Goal: Transaction & Acquisition: Purchase product/service

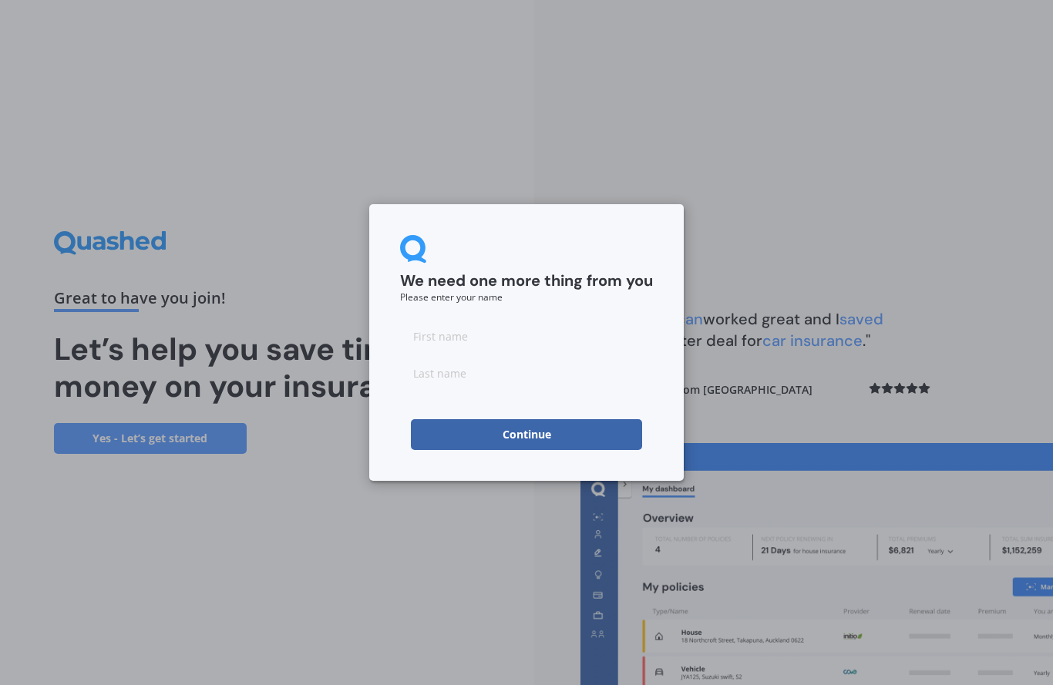
click at [521, 336] on input at bounding box center [526, 336] width 253 height 31
type input "[PERSON_NAME]"
click at [587, 425] on button "Continue" at bounding box center [526, 434] width 231 height 31
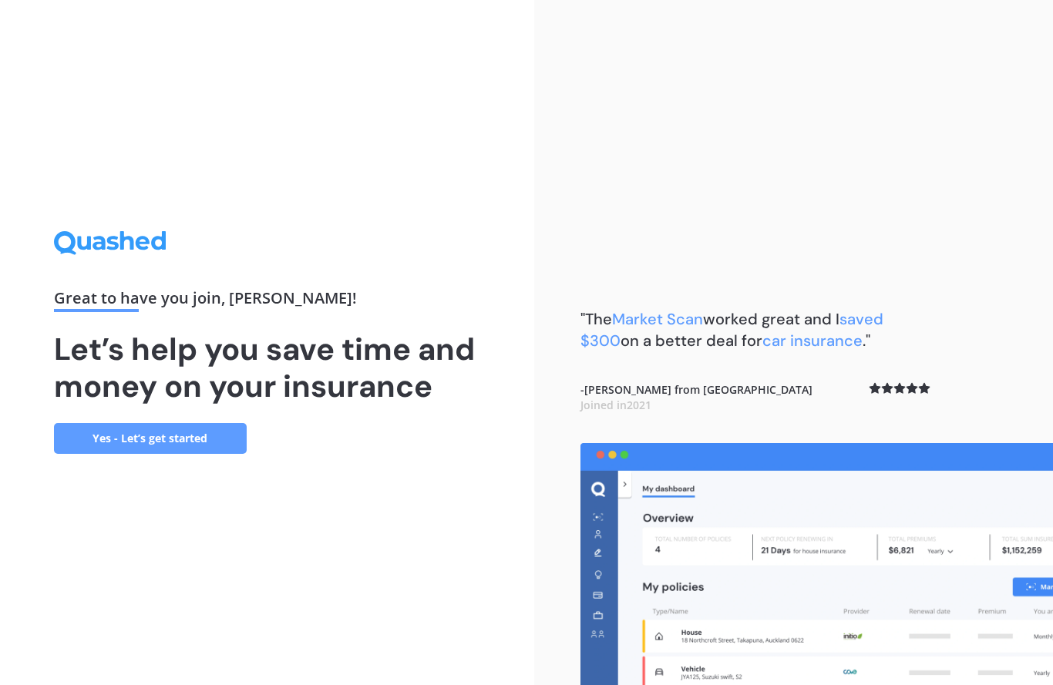
click at [210, 442] on link "Yes - Let’s get started" at bounding box center [150, 438] width 193 height 31
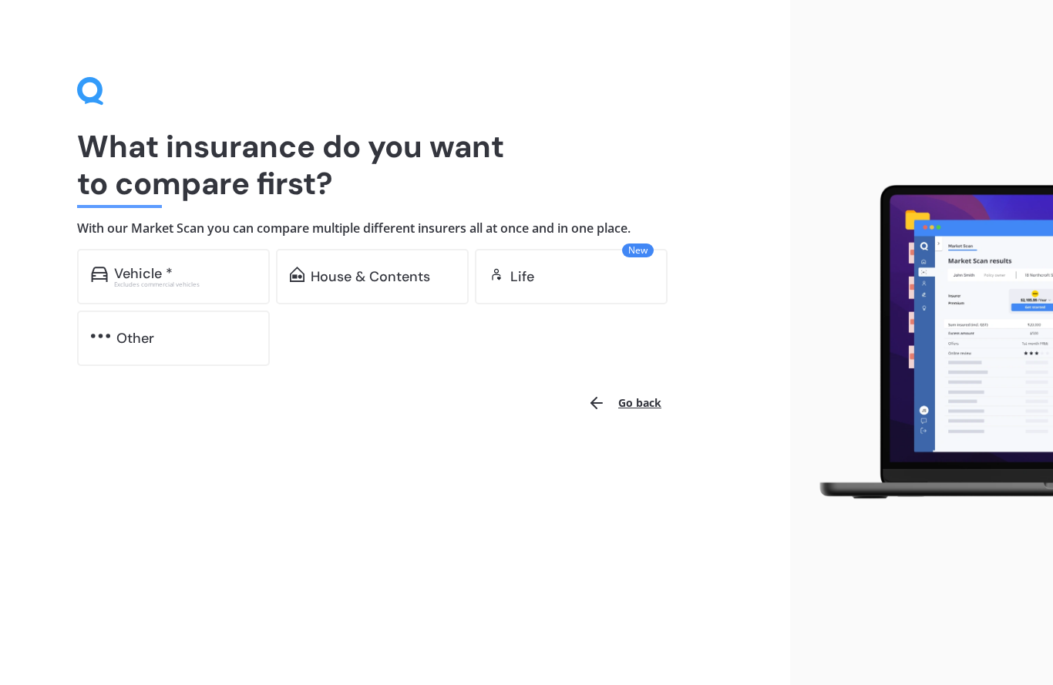
click at [201, 270] on div "Vehicle *" at bounding box center [185, 273] width 142 height 15
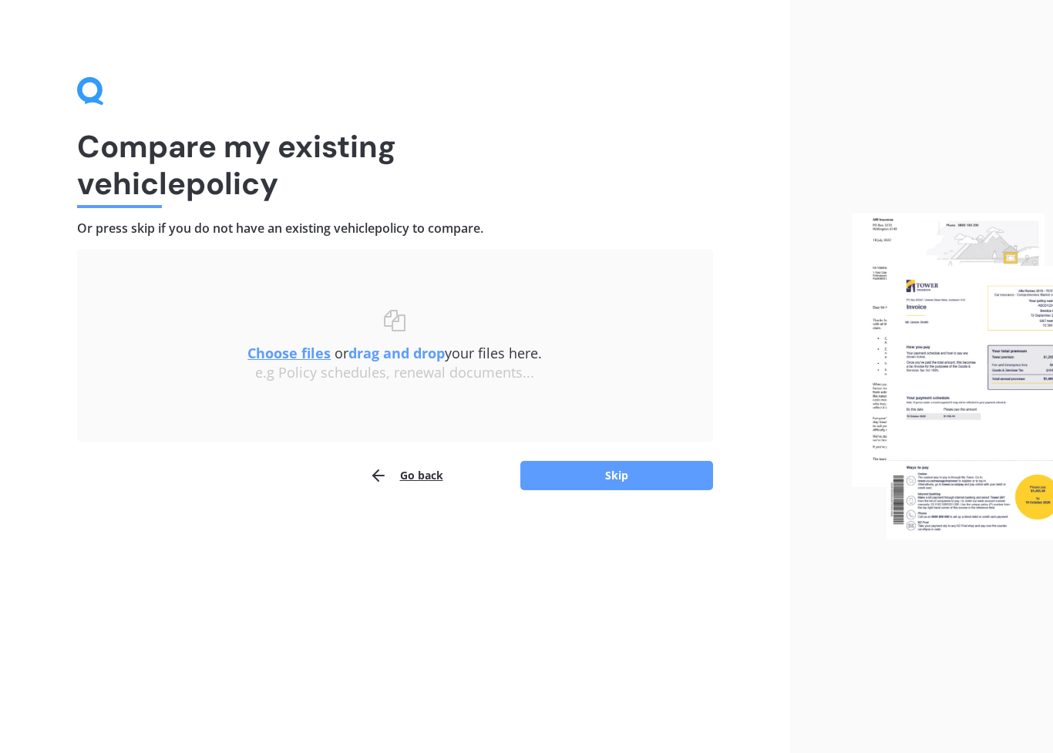
click at [623, 469] on button "Skip" at bounding box center [616, 475] width 193 height 29
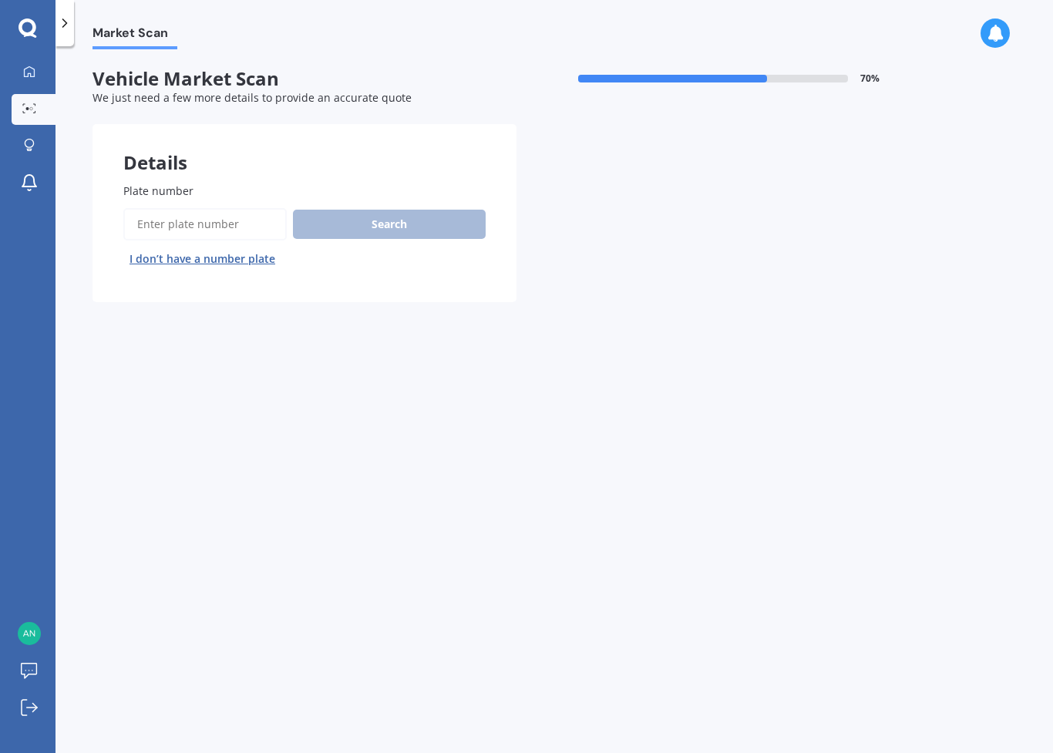
click at [415, 228] on div "Search I don’t have a number plate" at bounding box center [304, 239] width 362 height 63
click at [403, 234] on div "Search I don’t have a number plate" at bounding box center [304, 239] width 362 height 63
click at [401, 212] on div "Search I don’t have a number plate" at bounding box center [304, 239] width 362 height 63
click at [175, 222] on input "Plate number" at bounding box center [204, 224] width 163 height 32
type input "Ncg482"
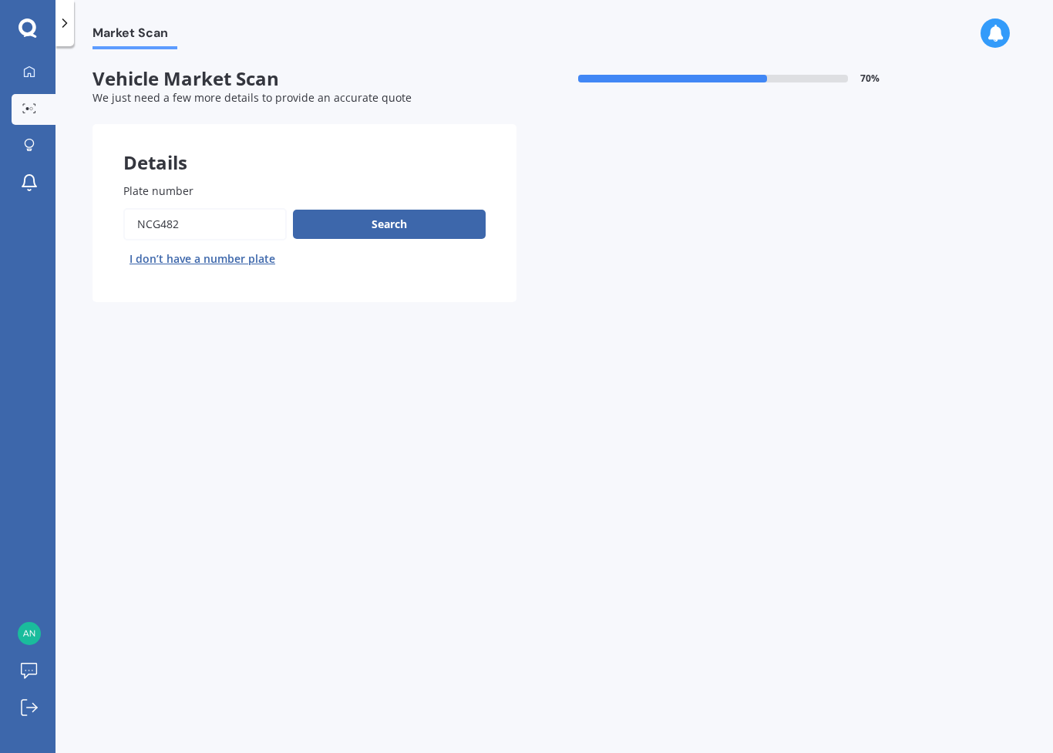
click at [417, 217] on button "Search" at bounding box center [389, 224] width 193 height 29
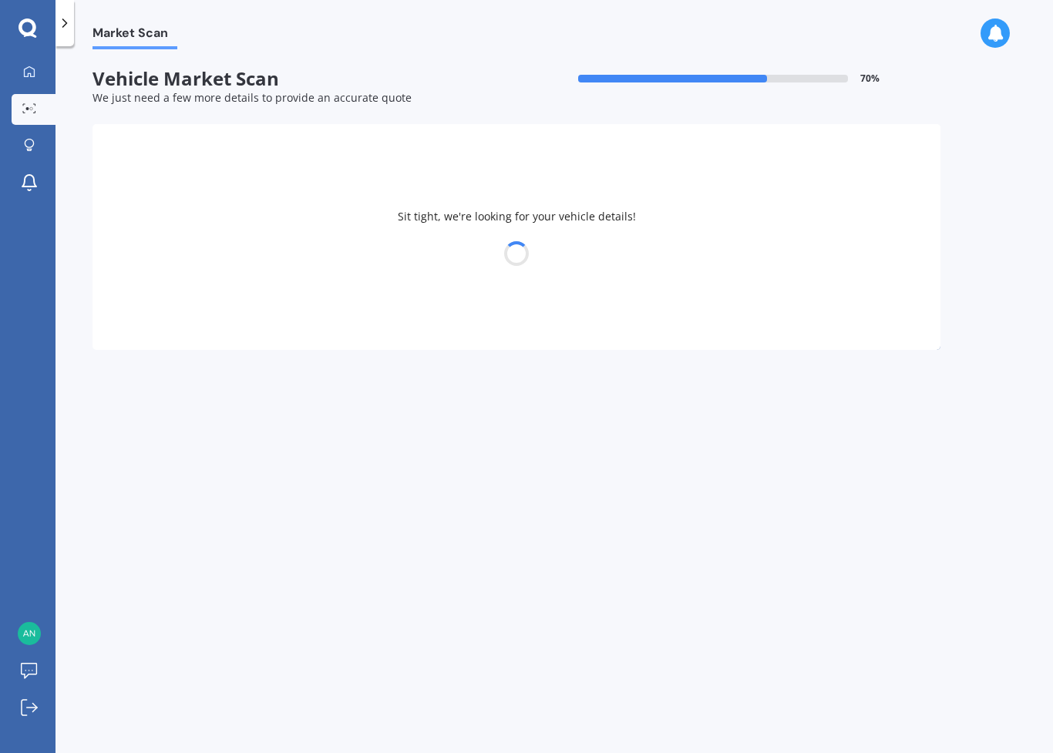
select select "TOYOTA"
select select "COROLLA"
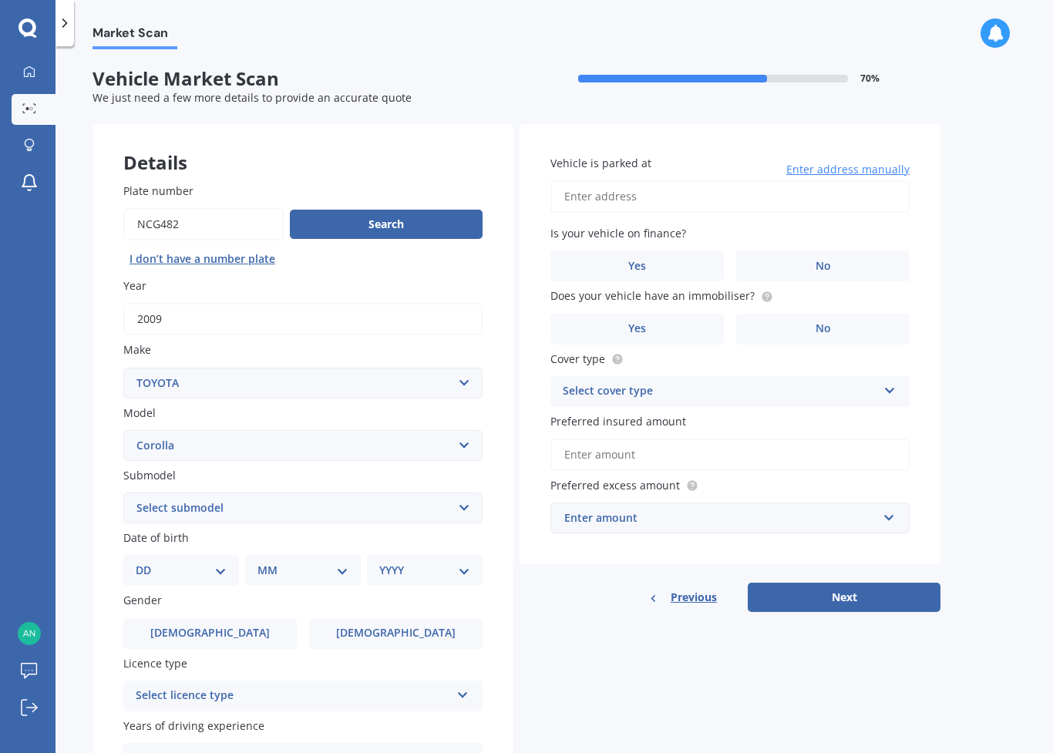
click at [226, 562] on select "DD 01 02 03 04 05 06 07 08 09 10 11 12 13 14 15 16 17 18 19 20 21 22 23 24 25 2…" at bounding box center [181, 570] width 91 height 17
select select "24"
click at [348, 562] on select "MM 01 02 03 04 05 06 07 08 09 10 11 12" at bounding box center [306, 570] width 85 height 17
select select "05"
click at [463, 562] on select "YYYY 2025 2024 2023 2022 2021 2020 2019 2018 2017 2016 2015 2014 2013 2012 2011…" at bounding box center [421, 570] width 85 height 17
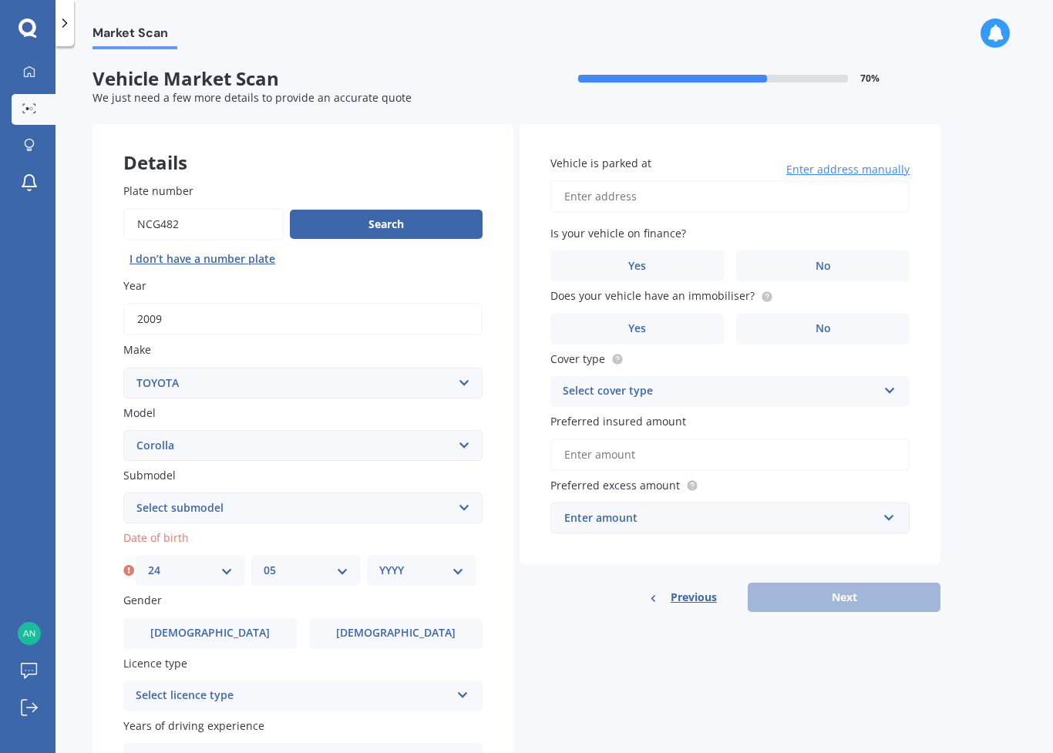
select select "1953"
click at [422, 621] on label "Female" at bounding box center [395, 633] width 173 height 31
click at [0, 0] on input "Female" at bounding box center [0, 0] width 0 height 0
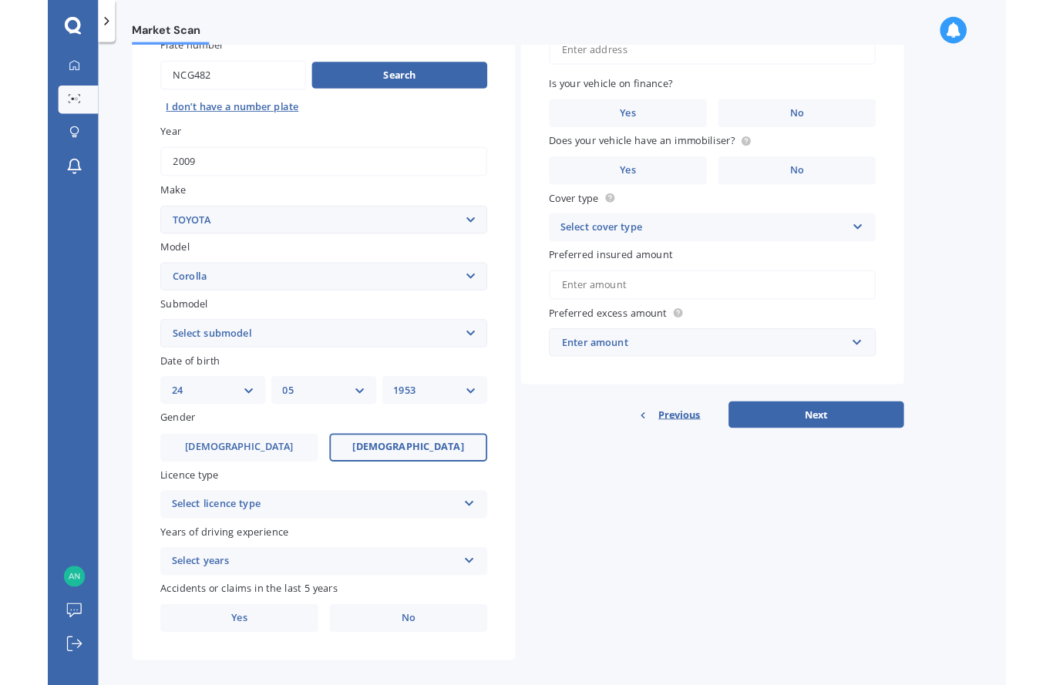
scroll to position [141, 0]
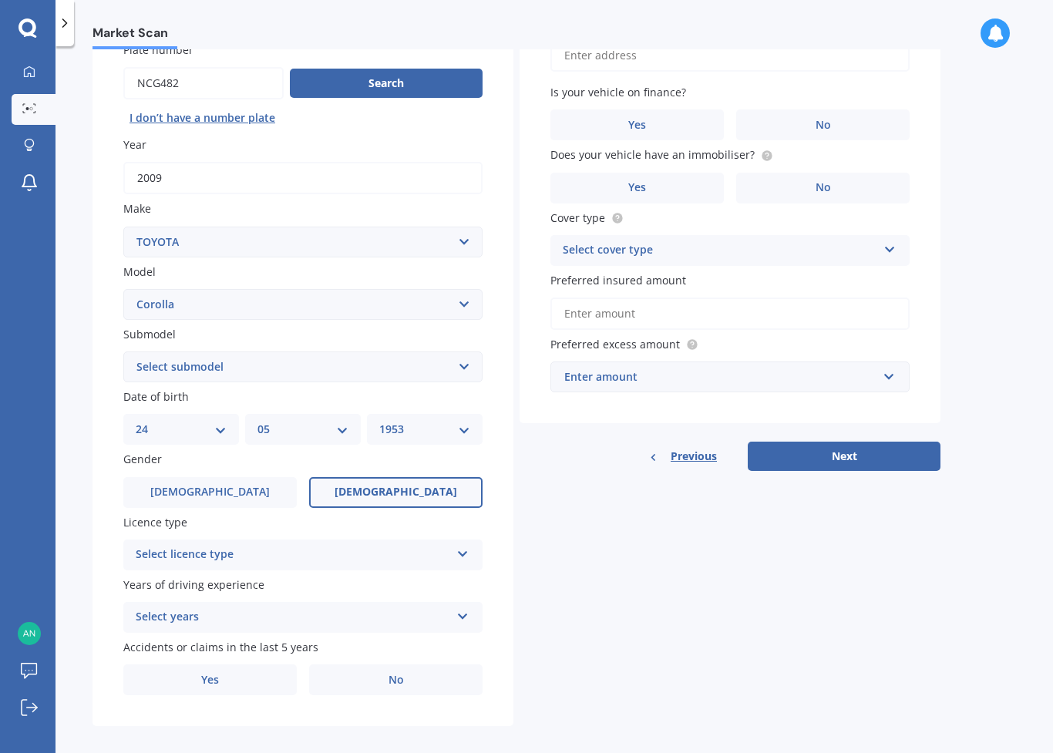
click at [474, 539] on div "Select licence type NZ Full NZ Restricted NZ Learners Australia United Kingdom …" at bounding box center [302, 554] width 359 height 31
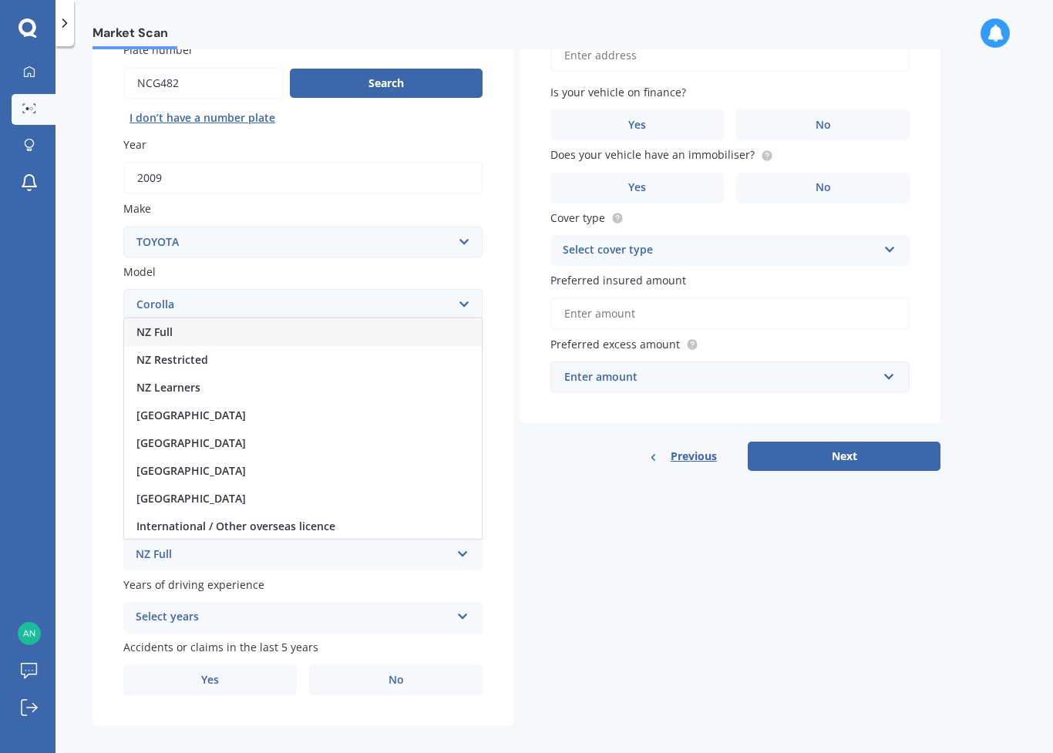
click at [448, 318] on div "NZ Full" at bounding box center [303, 332] width 358 height 28
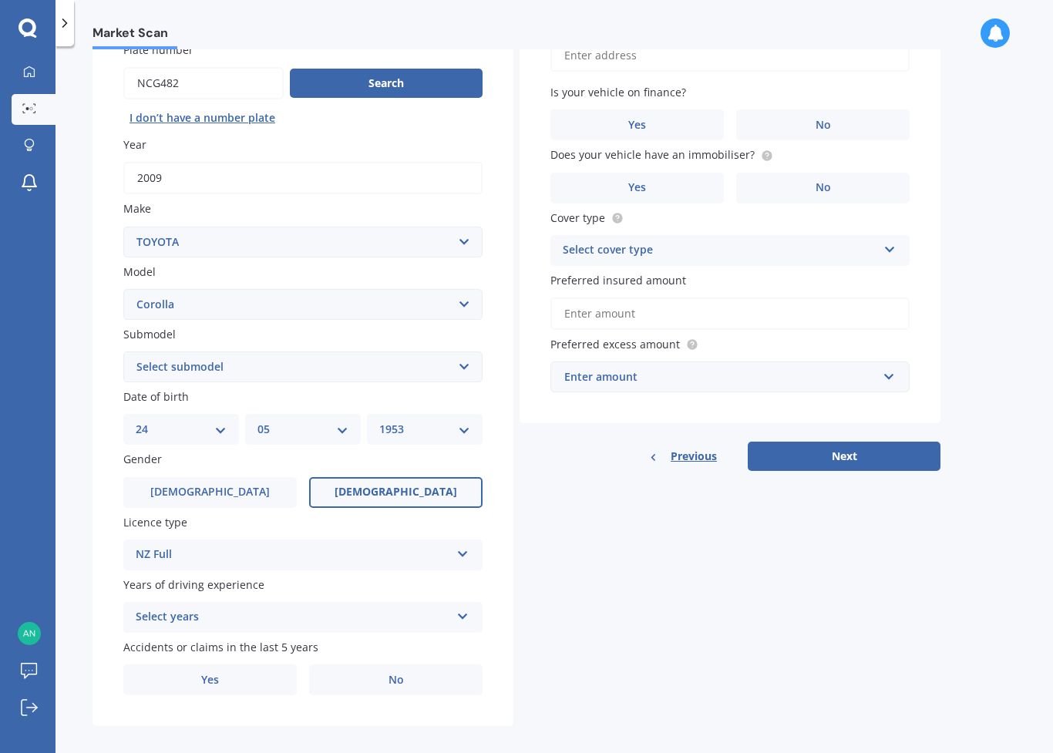
click at [472, 602] on div "Select years 5 or more years 4 years 3 years 2 years 1 year" at bounding box center [302, 617] width 359 height 31
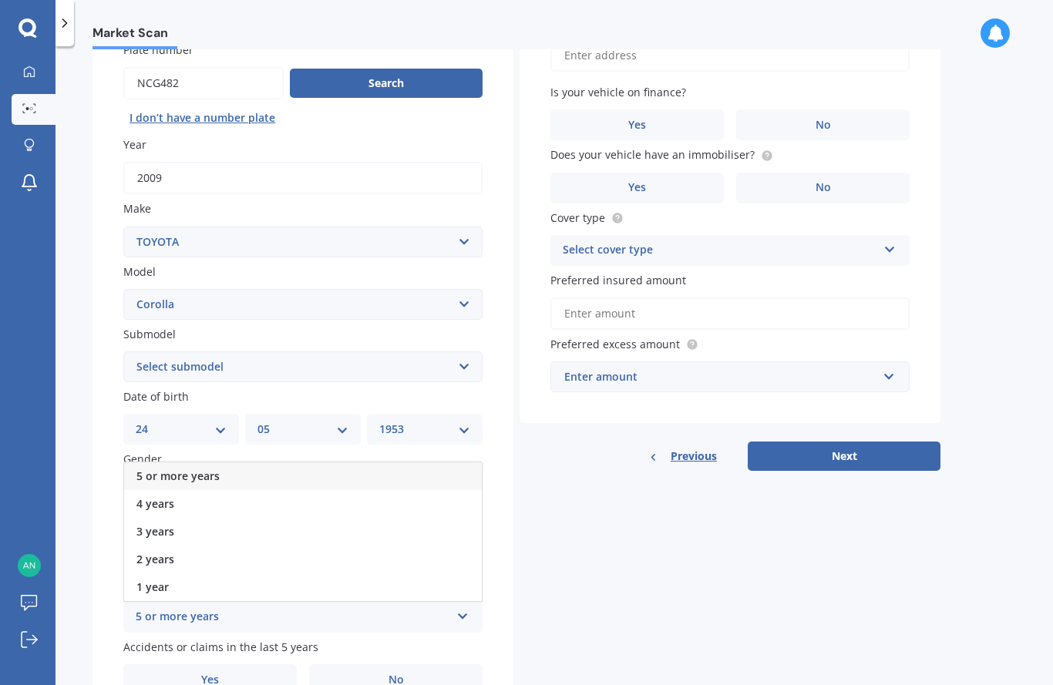
click at [317, 462] on div "5 or more years" at bounding box center [303, 476] width 358 height 28
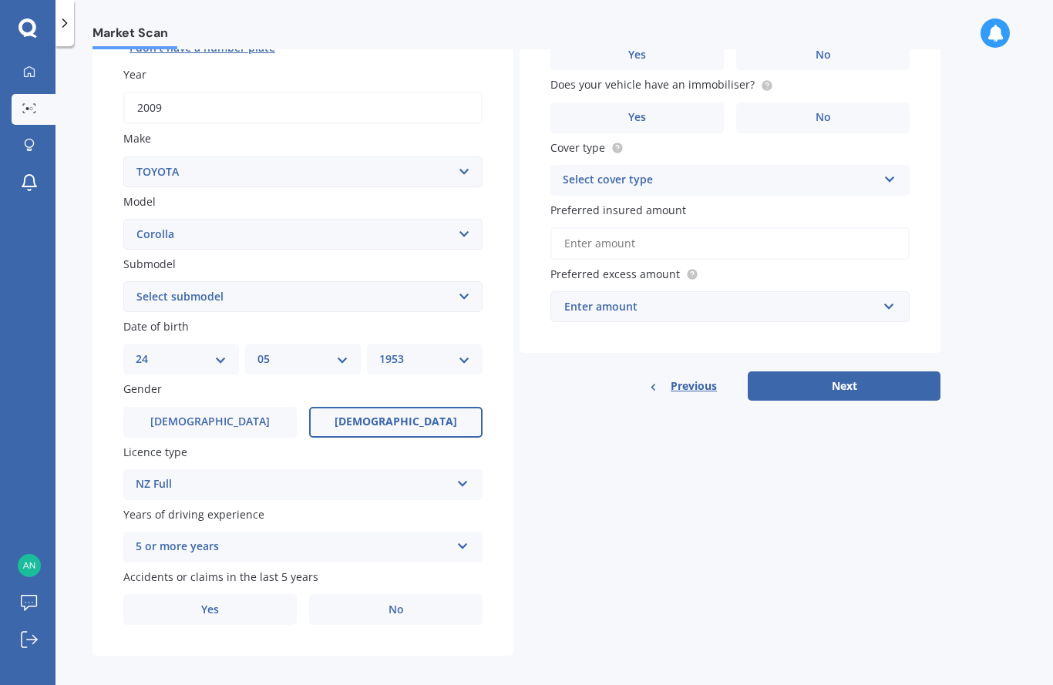
scroll to position [209, 0]
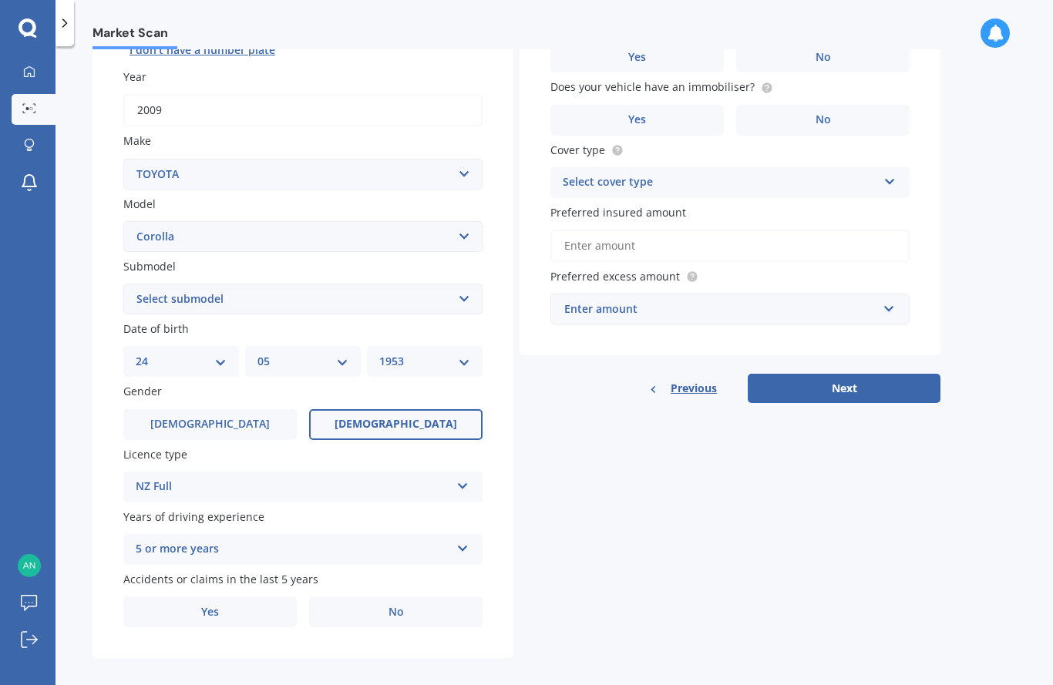
click at [258, 596] on label "Yes" at bounding box center [209, 611] width 173 height 31
click at [0, 0] on input "Yes" at bounding box center [0, 0] width 0 height 0
click at [460, 666] on icon at bounding box center [462, 671] width 13 height 11
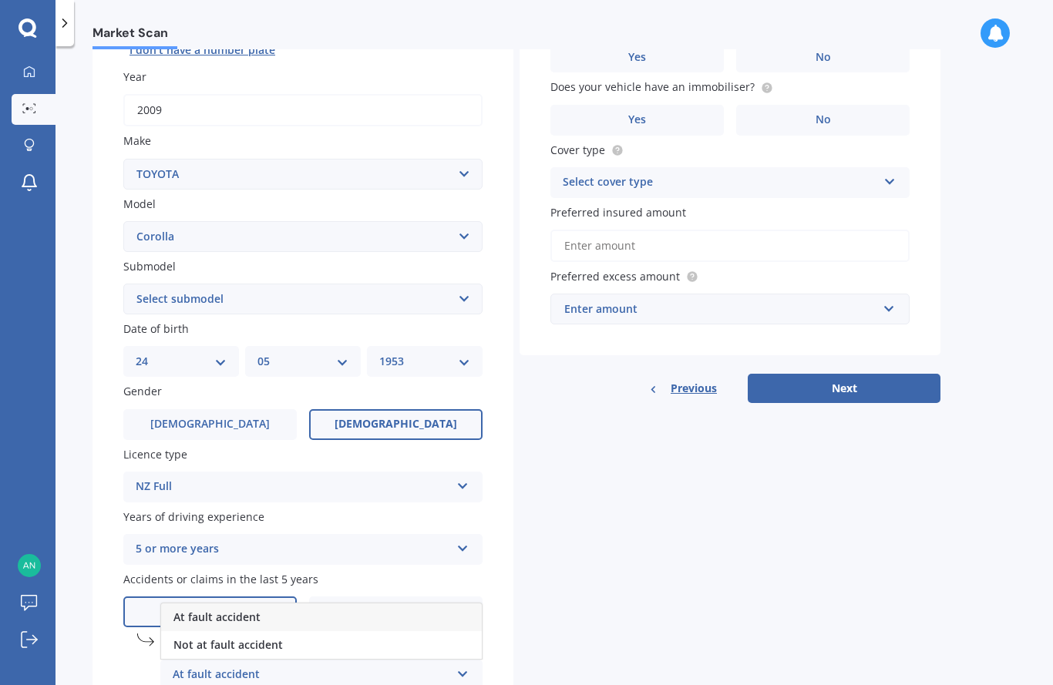
click at [293, 631] on div "Not at fault accident" at bounding box center [321, 645] width 321 height 28
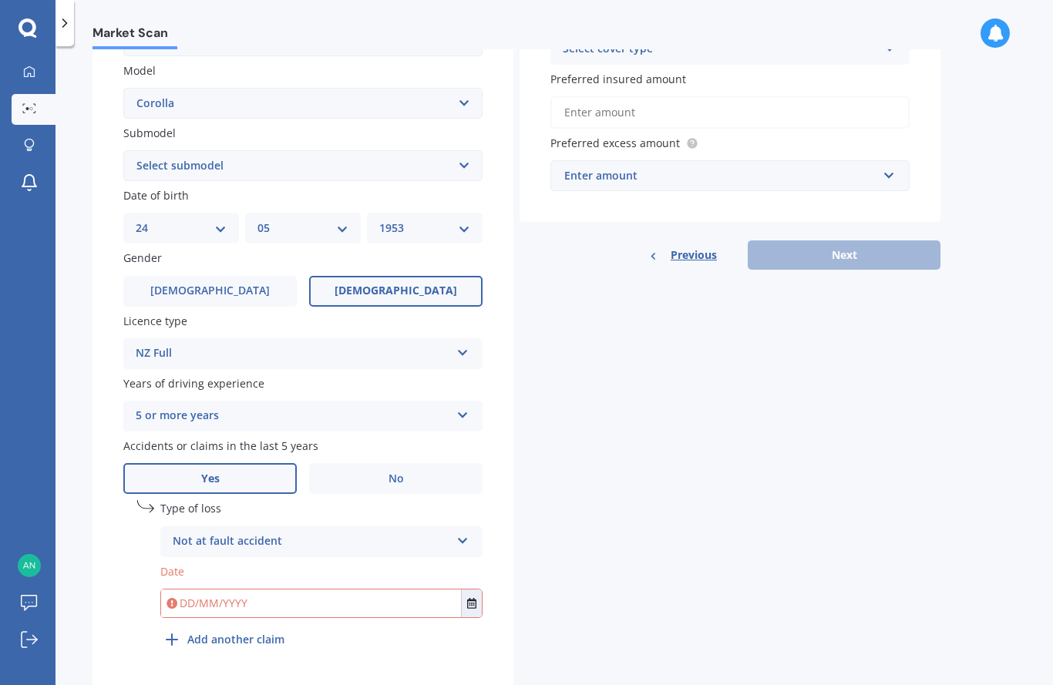
scroll to position [348, 0]
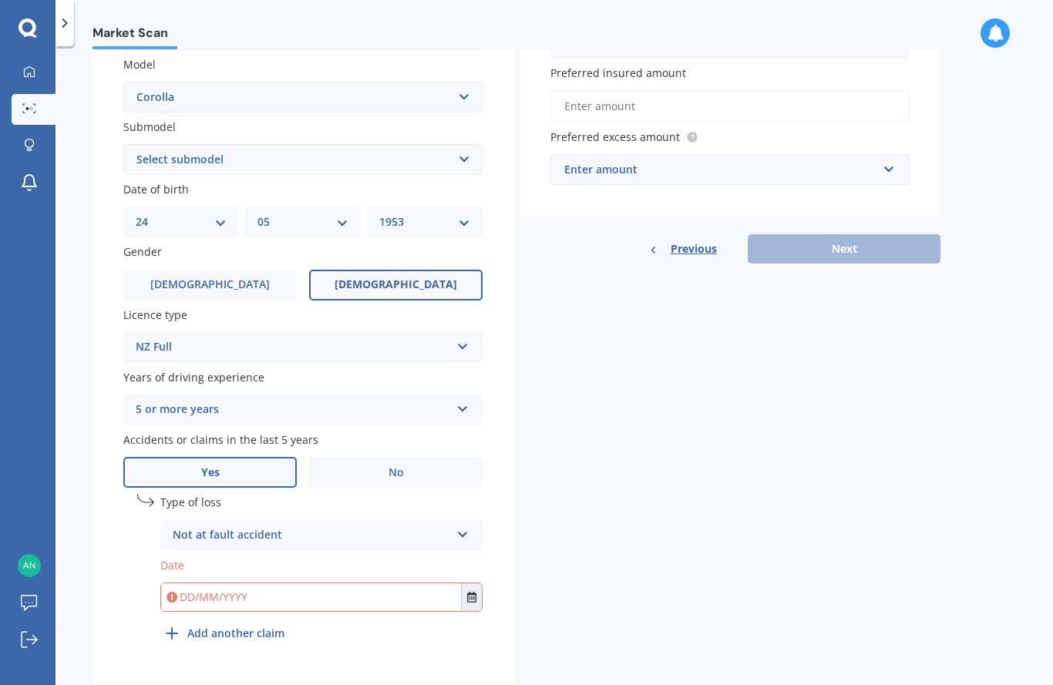
click at [277, 583] on input "text" at bounding box center [311, 597] width 300 height 28
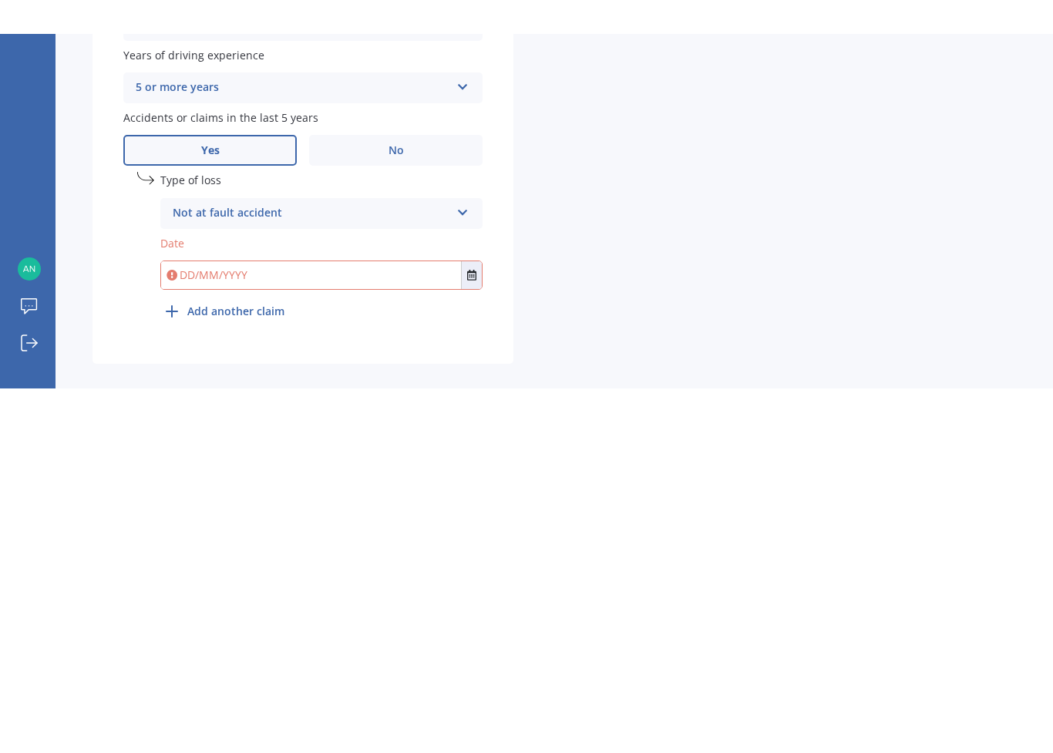
scroll to position [373, 0]
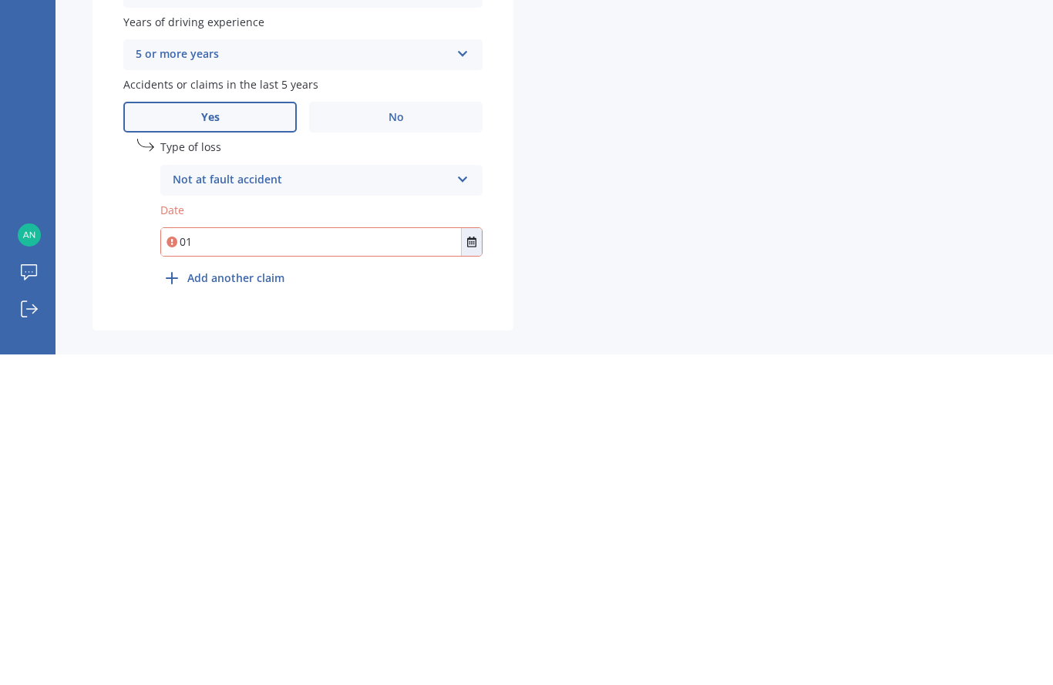
type input "0"
click at [475, 567] on icon "Select date" at bounding box center [471, 572] width 9 height 11
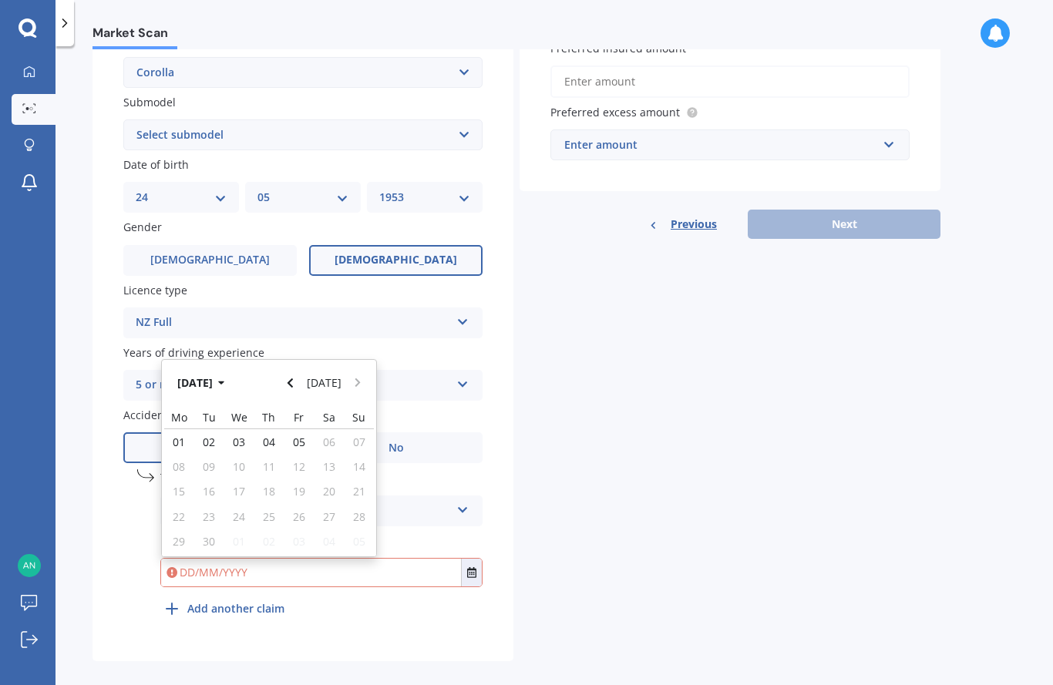
click at [365, 360] on div "Sep 2025 Today" at bounding box center [269, 382] width 214 height 45
click at [236, 371] on button "Sep 2025" at bounding box center [203, 382] width 66 height 28
click at [217, 368] on button "2025" at bounding box center [197, 382] width 55 height 28
click at [197, 473] on span "2023" at bounding box center [190, 480] width 25 height 15
click at [192, 425] on span "Jan" at bounding box center [191, 432] width 16 height 15
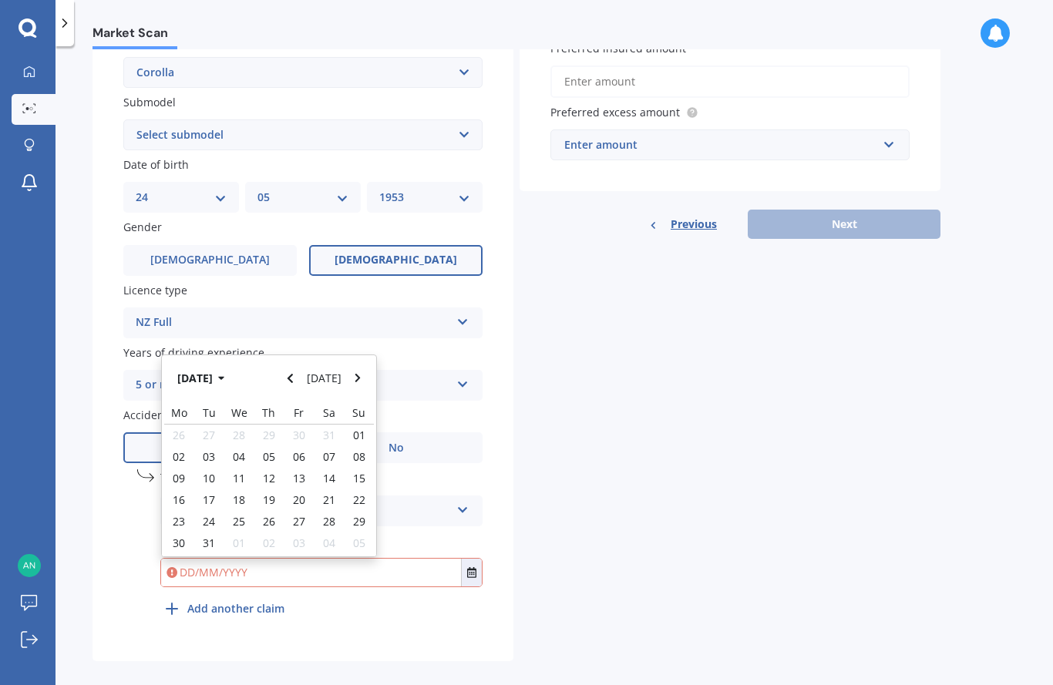
click at [347, 364] on button "Today" at bounding box center [325, 378] width 48 height 28
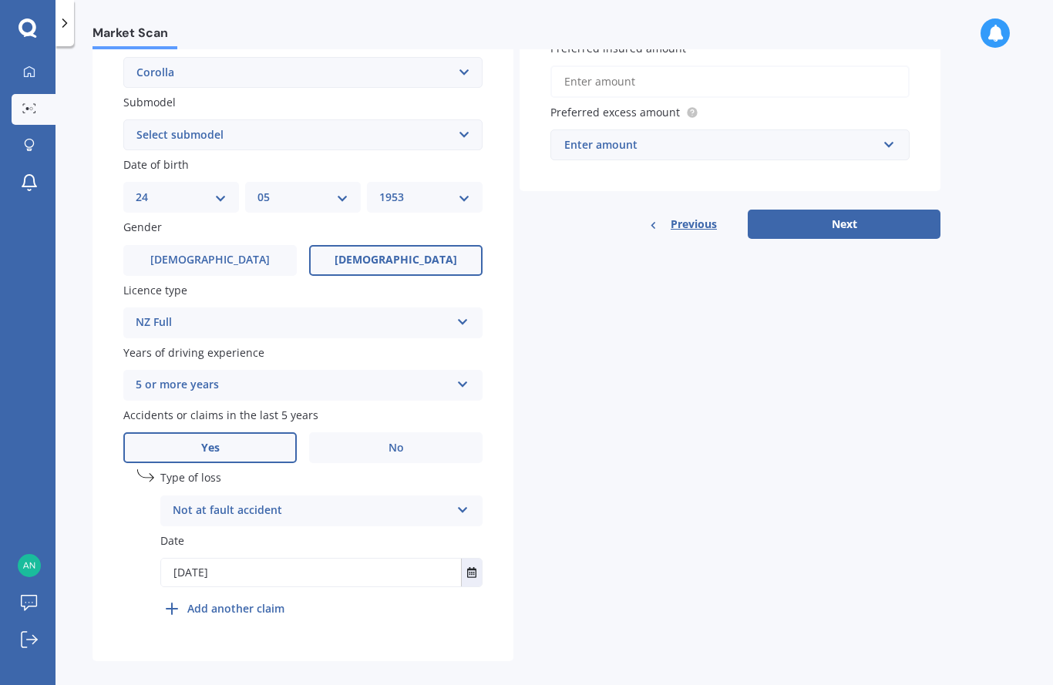
click at [473, 567] on icon "Select date" at bounding box center [471, 572] width 9 height 11
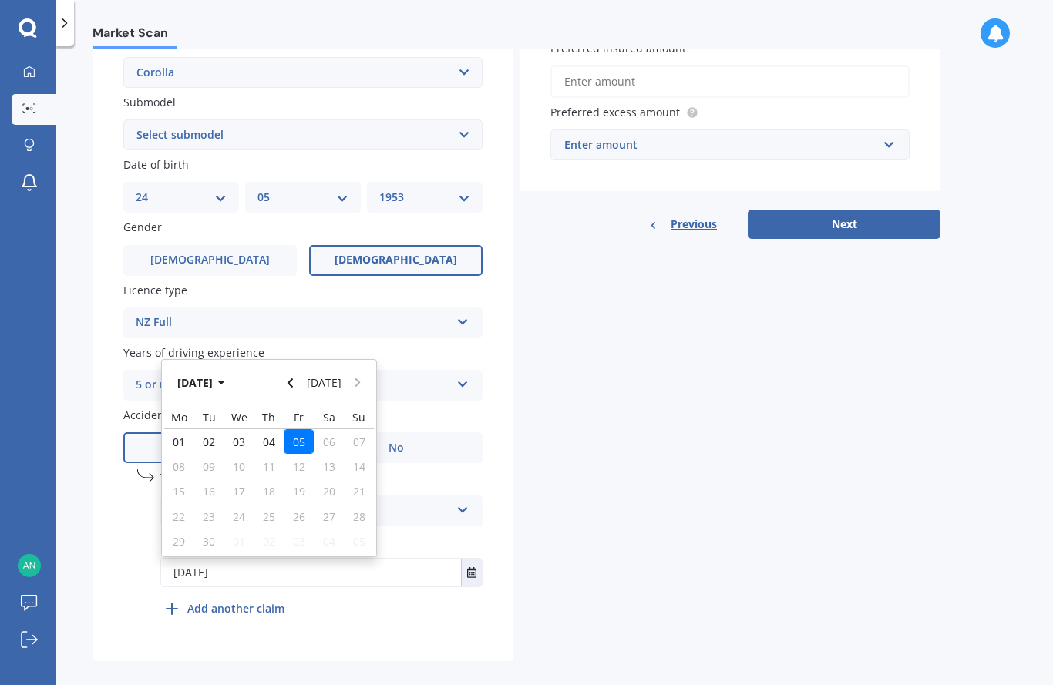
click at [265, 559] on input "05/09/2025" at bounding box center [311, 573] width 300 height 28
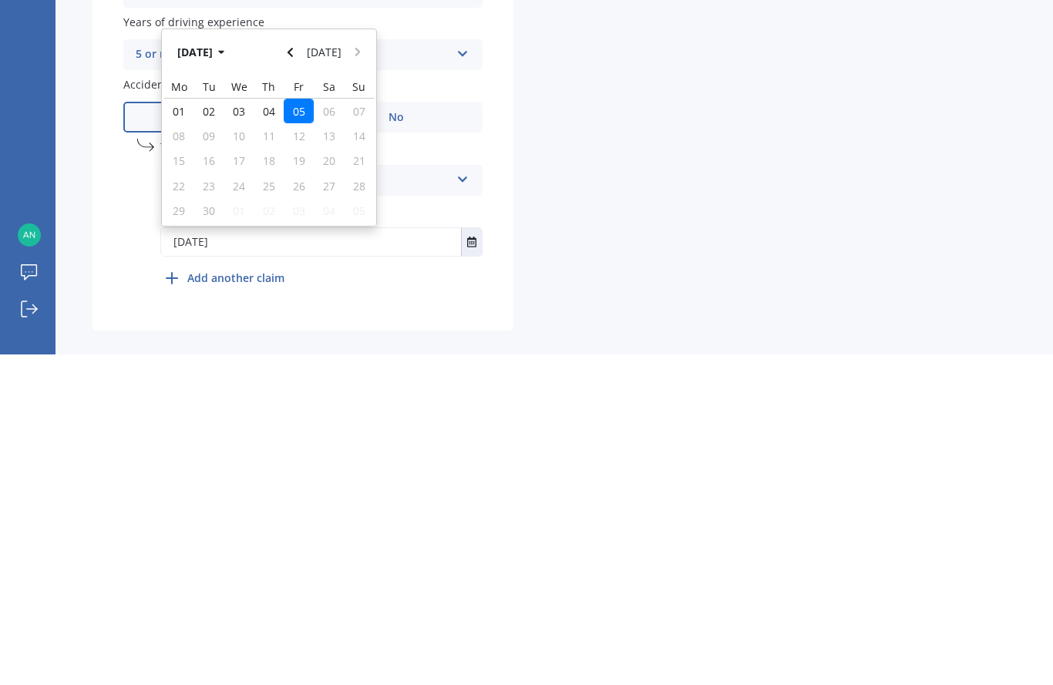
type input "05/09/2024"
click at [743, 93] on div "Details Plate number Search I don’t have a number plate Year 2009 Make Select m…" at bounding box center [516, 206] width 848 height 910
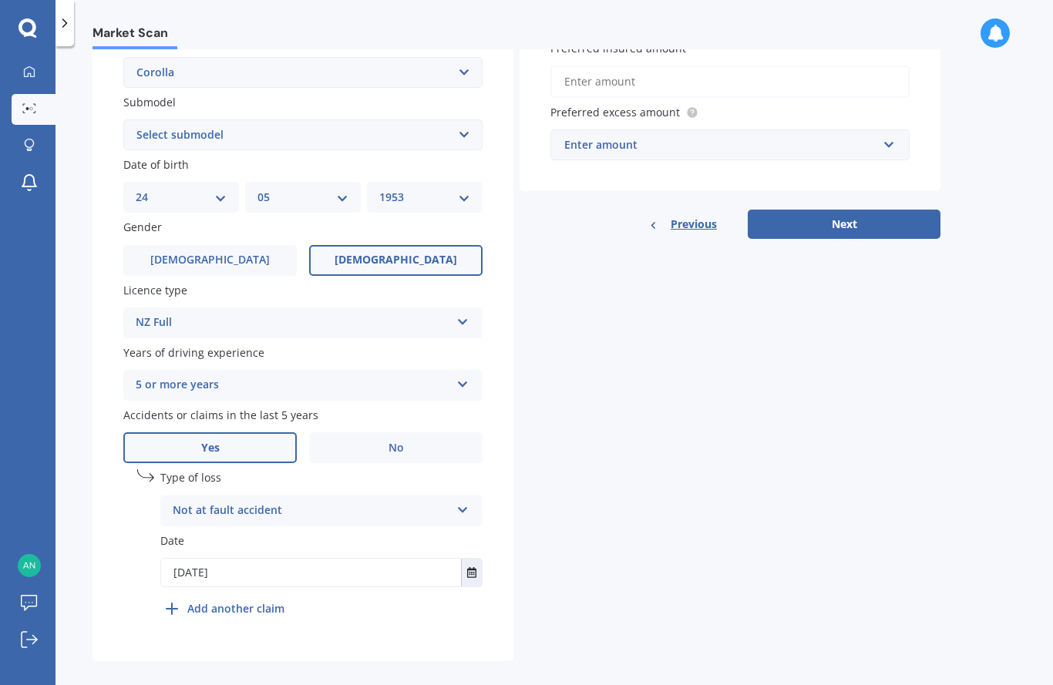
click at [719, 76] on input "Preferred insured amount" at bounding box center [729, 81] width 359 height 32
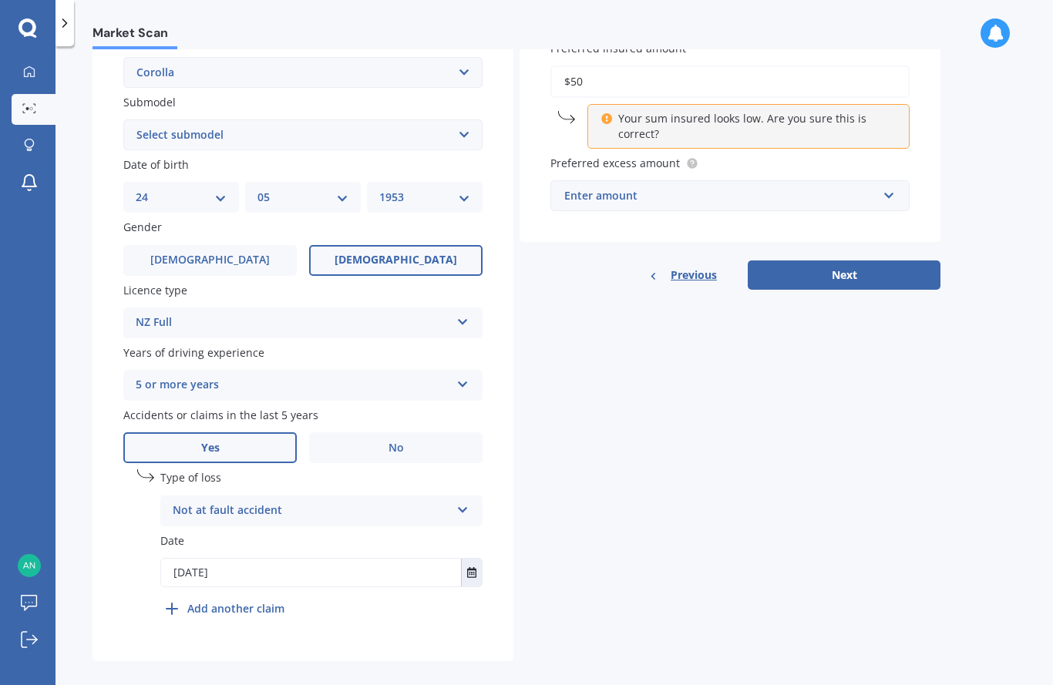
type input "$5"
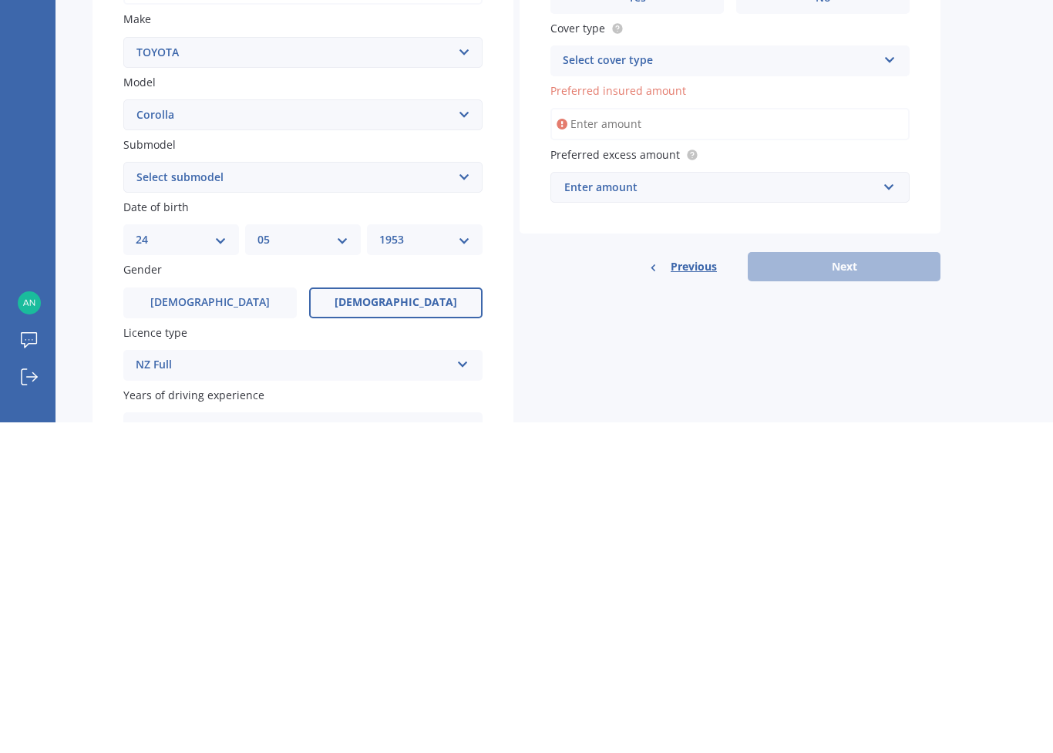
scroll to position [0, 0]
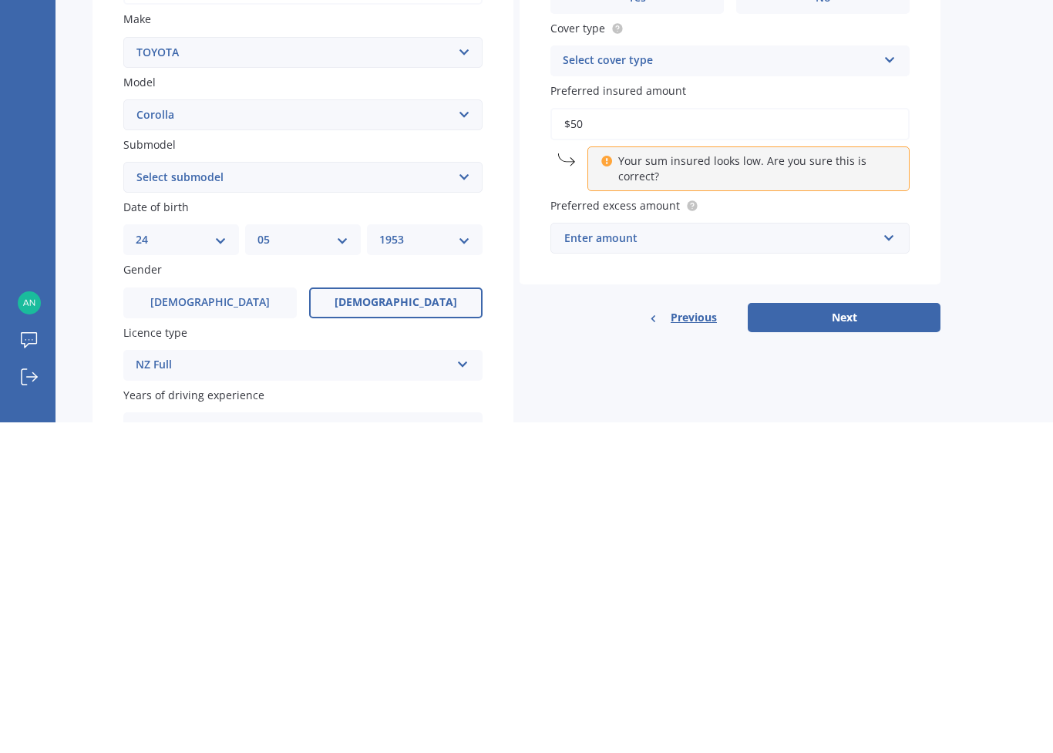
type input "$5"
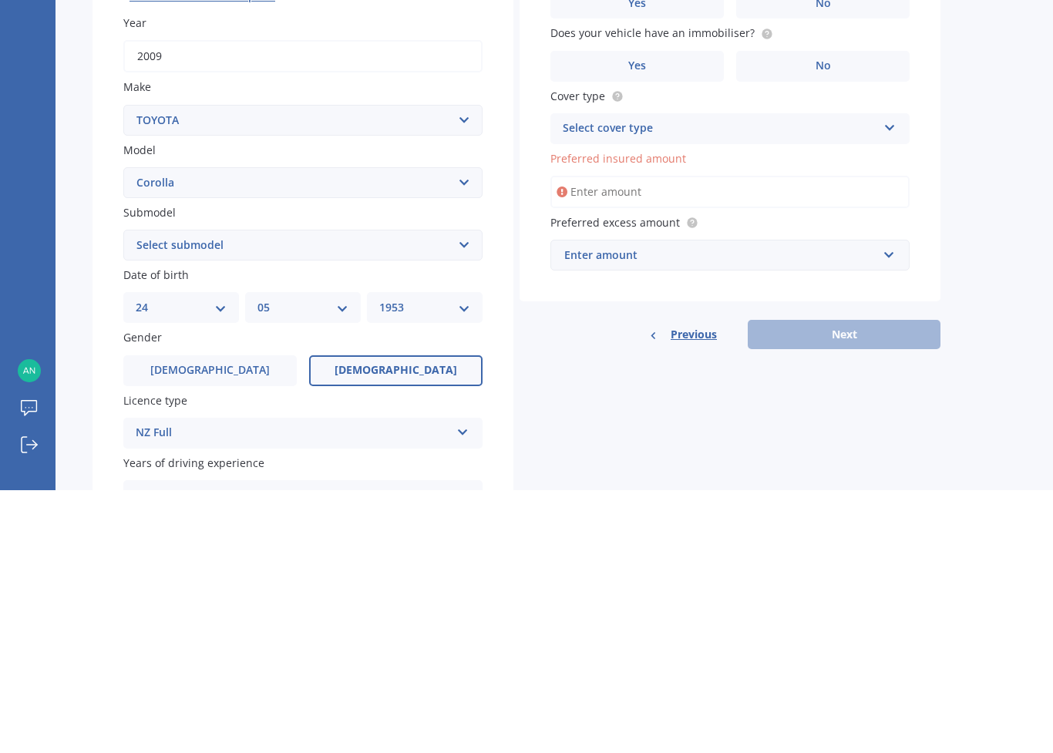
click at [600, 438] on input "Preferred insured amount" at bounding box center [729, 454] width 359 height 32
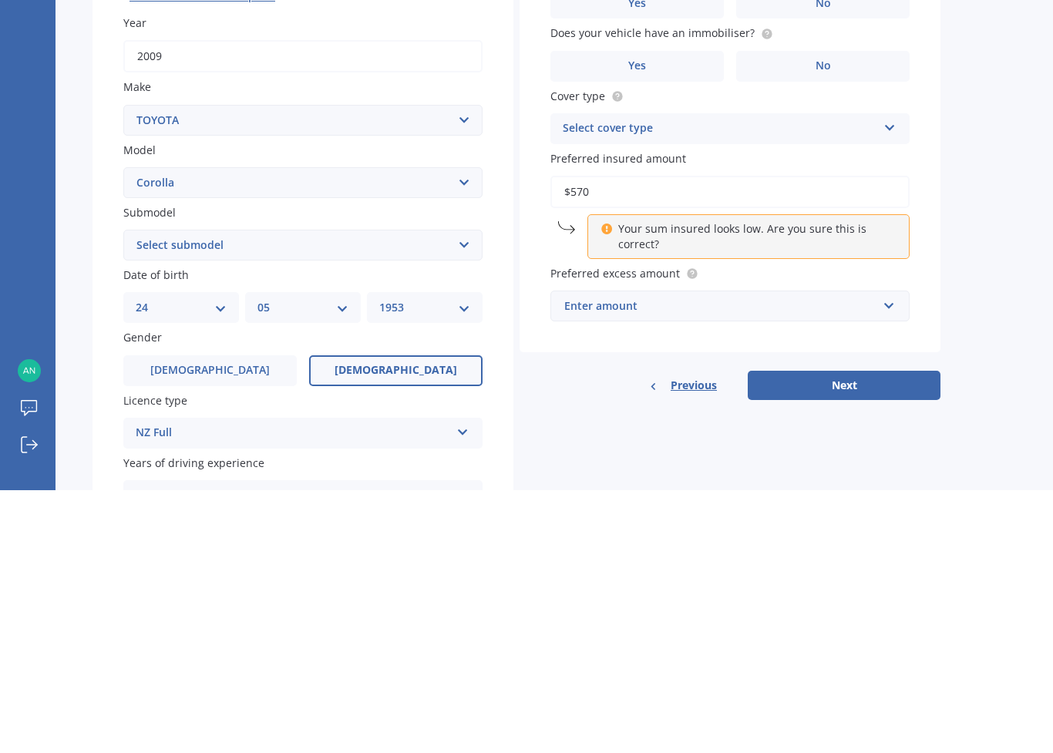
type input "$5,700"
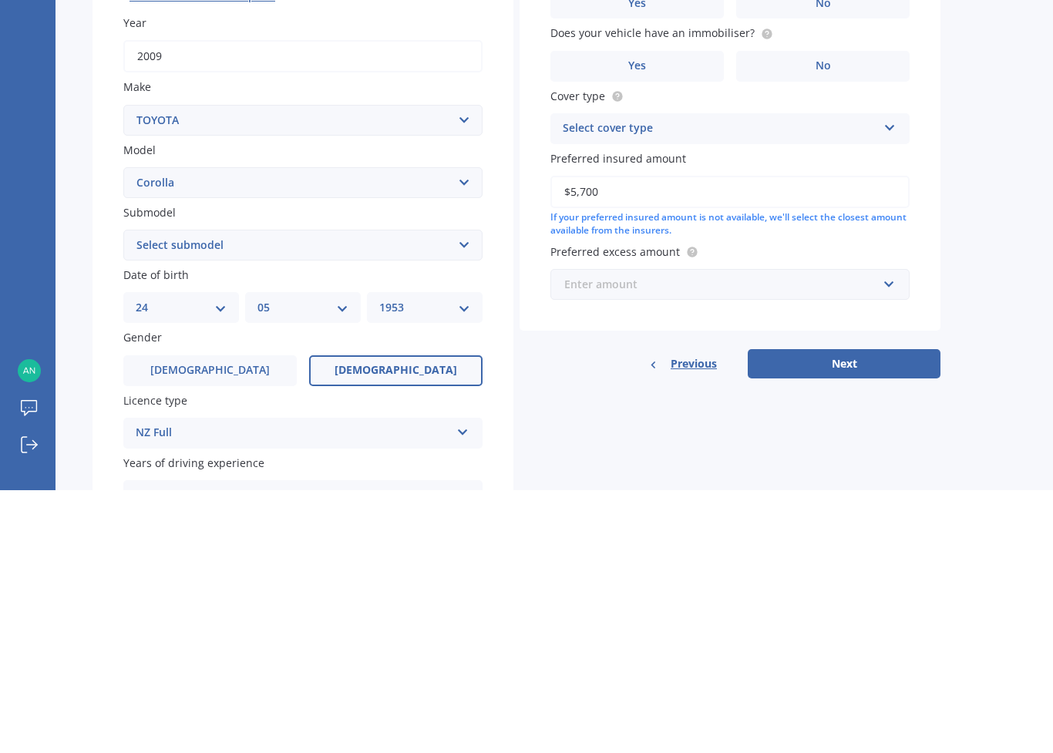
click at [685, 532] on input "text" at bounding box center [724, 546] width 345 height 29
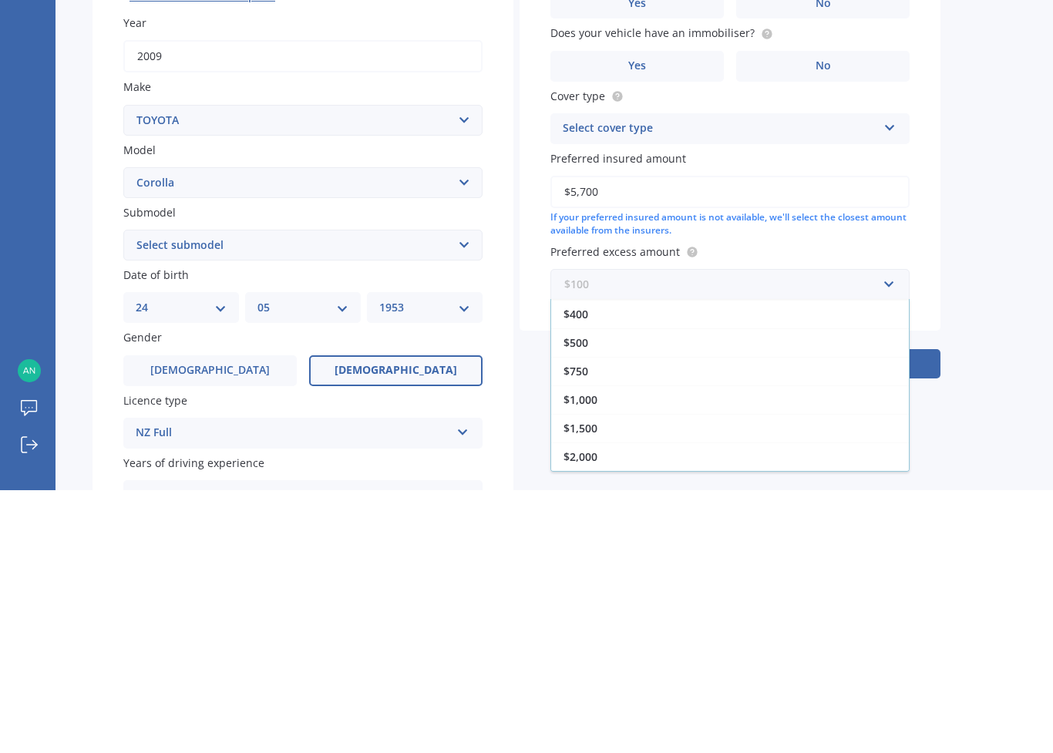
scroll to position [28, 0]
click at [603, 591] on div "$500" at bounding box center [730, 605] width 358 height 29
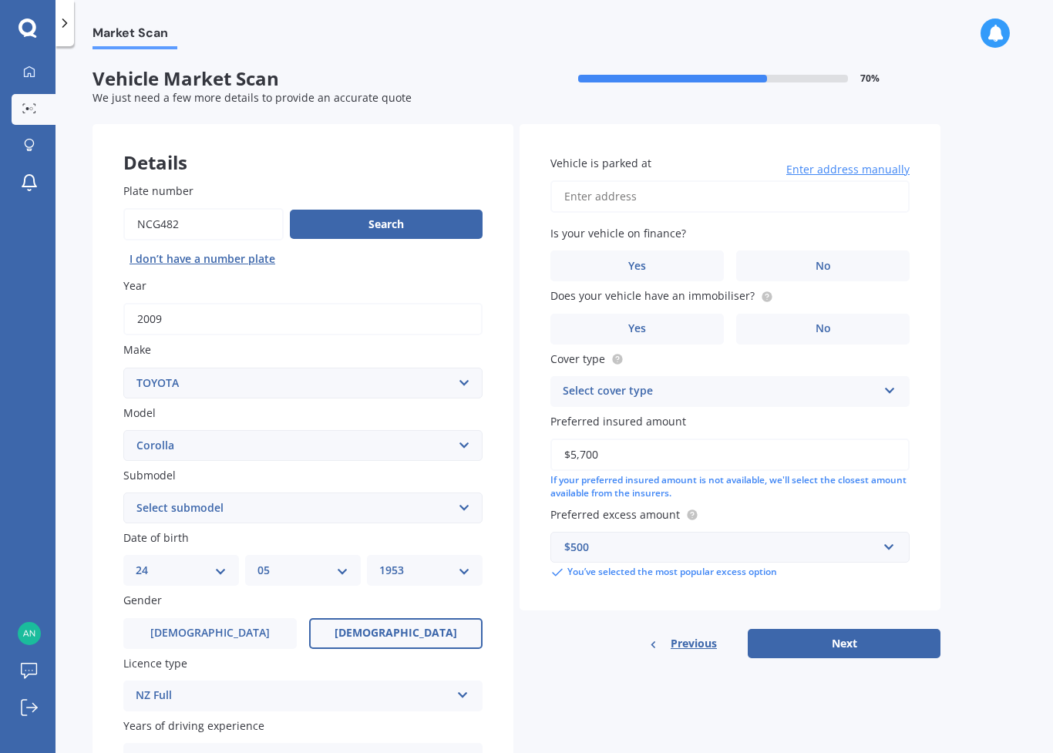
click at [861, 639] on button "Next" at bounding box center [843, 643] width 193 height 29
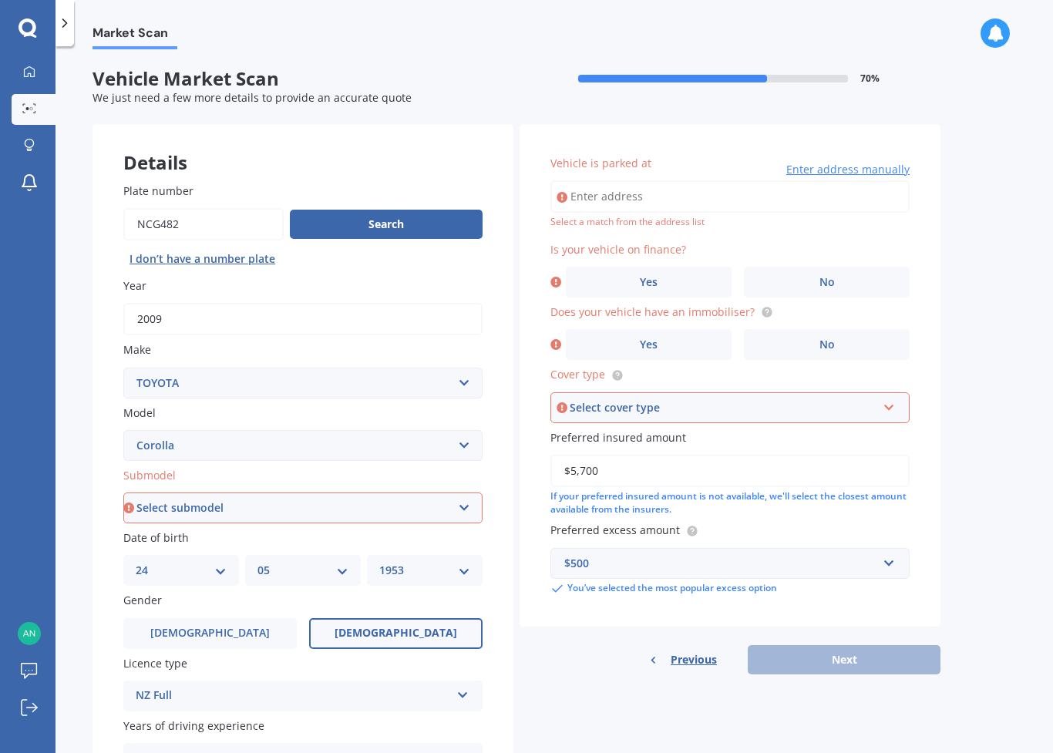
click at [623, 193] on input "Vehicle is parked at" at bounding box center [729, 196] width 359 height 32
type input "114 Garlands Road, Hillsborough, Christchurch 8022"
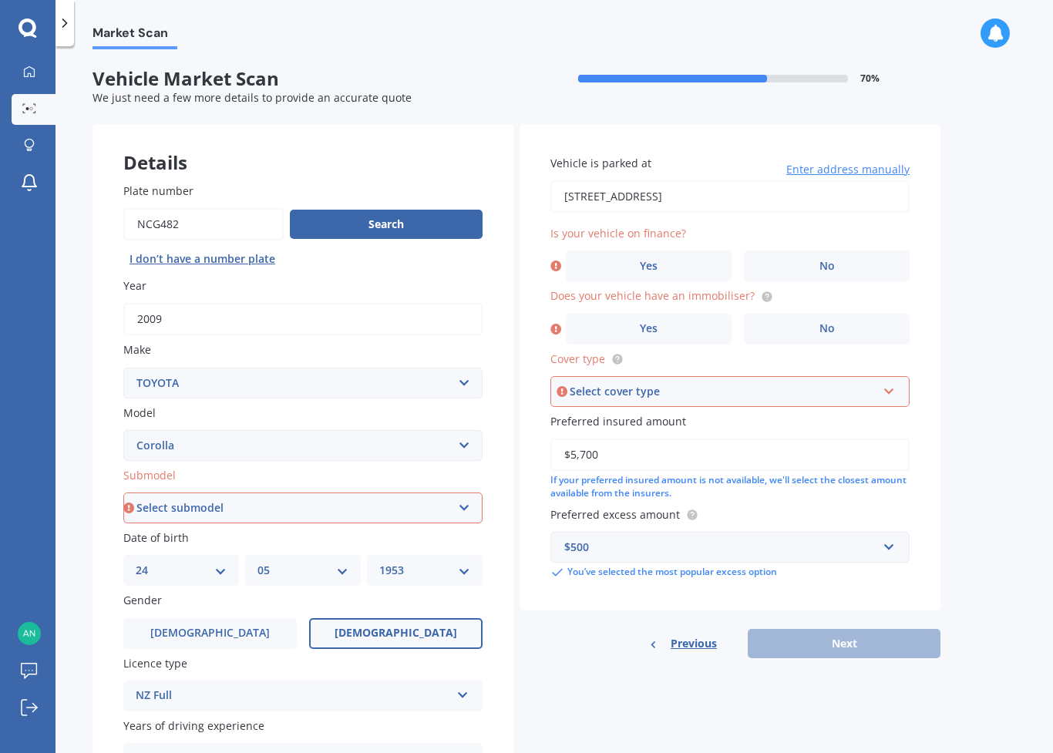
click at [863, 259] on label "No" at bounding box center [827, 265] width 166 height 31
click at [0, 0] on input "No" at bounding box center [0, 0] width 0 height 0
click at [859, 324] on label "No" at bounding box center [827, 329] width 166 height 31
click at [0, 0] on input "No" at bounding box center [0, 0] width 0 height 0
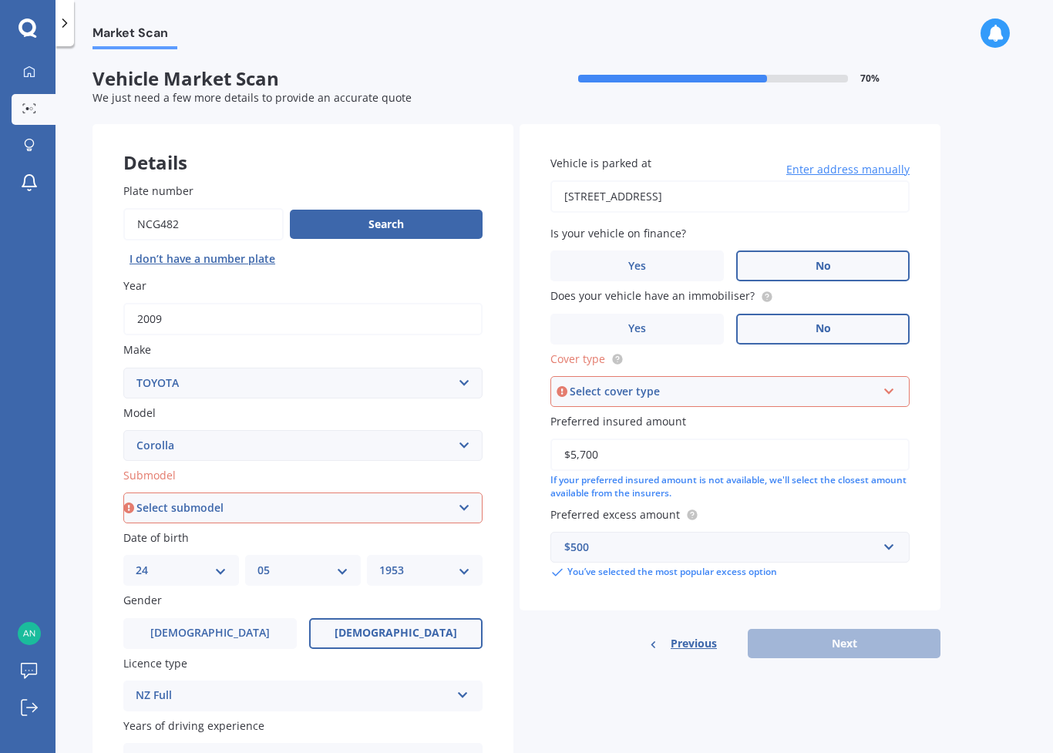
click at [892, 383] on icon at bounding box center [888, 388] width 13 height 11
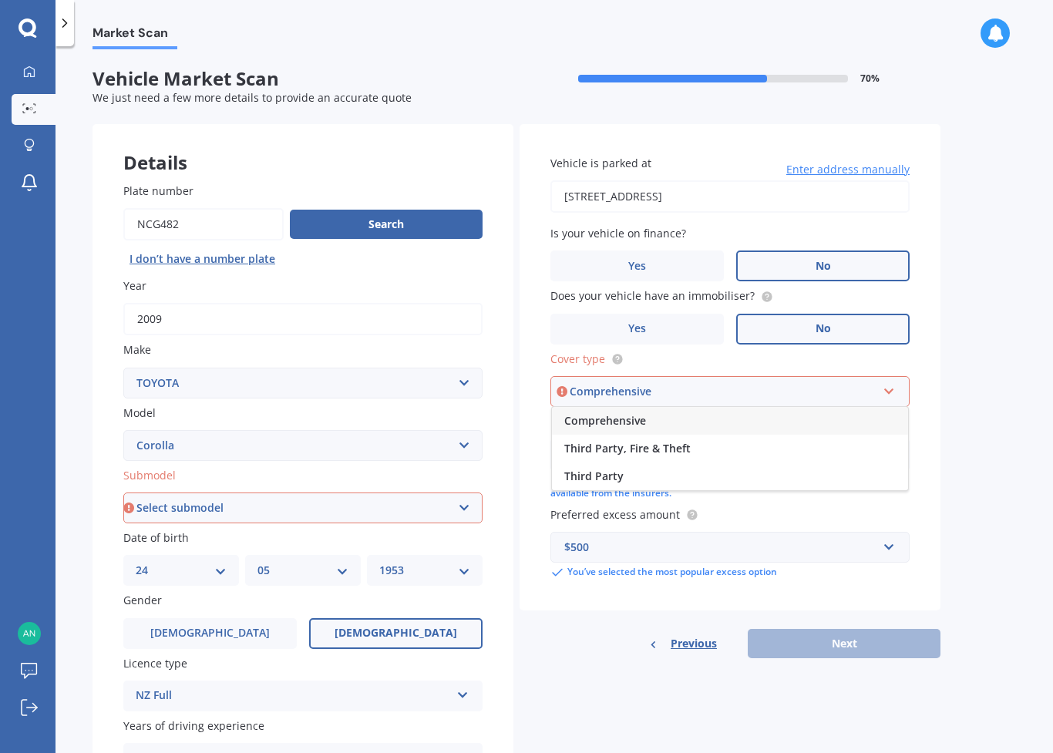
click at [641, 414] on span "Comprehensive" at bounding box center [605, 420] width 82 height 15
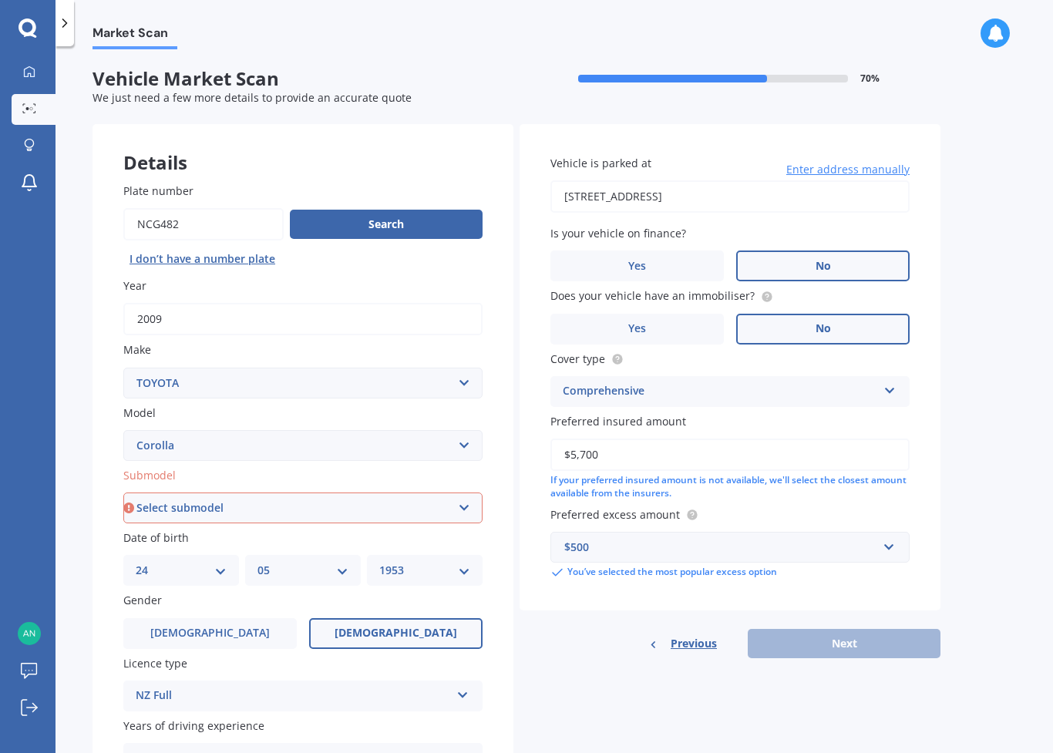
click at [869, 636] on div "Previous Next" at bounding box center [729, 643] width 421 height 29
click at [862, 630] on div "Previous Next" at bounding box center [729, 643] width 421 height 29
click at [840, 640] on div "Previous Next" at bounding box center [729, 643] width 421 height 29
click at [469, 500] on select "Select submodel (All other) Axio Diesel Fielder 2WD Fielder 4WD FXGT GL GLX 1.8…" at bounding box center [302, 507] width 359 height 31
select select "FIELDER 2WD"
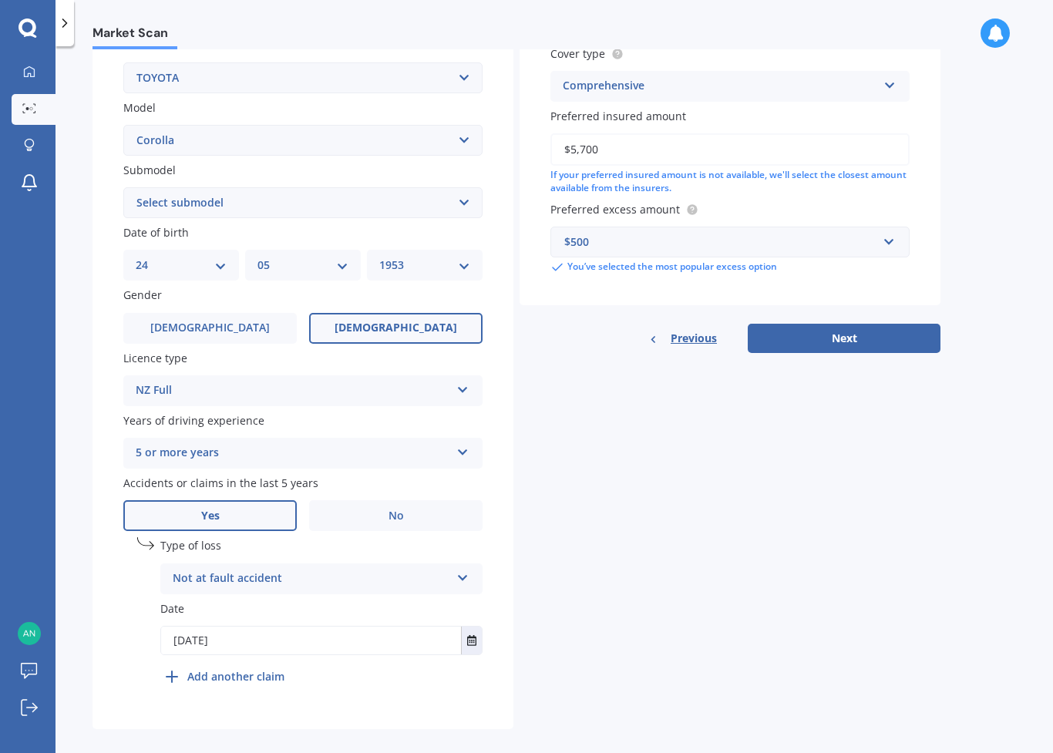
scroll to position [305, 0]
click at [855, 327] on button "Next" at bounding box center [843, 338] width 193 height 29
select select "24"
select select "05"
select select "1953"
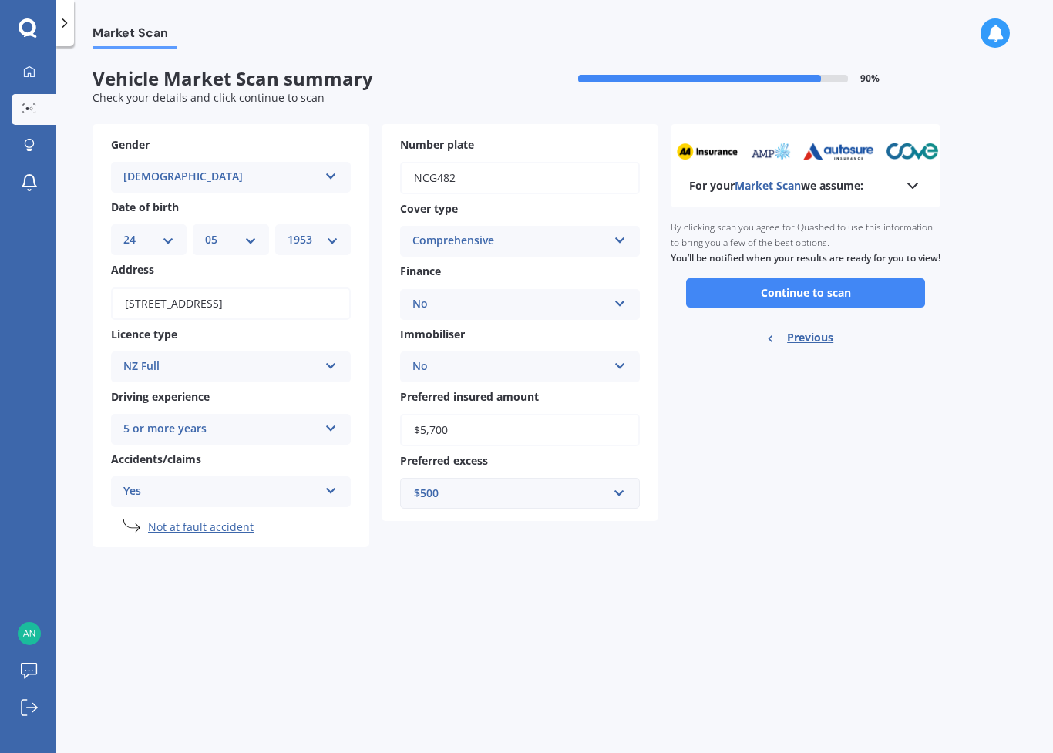
scroll to position [0, 0]
click at [871, 294] on button "Continue to scan" at bounding box center [805, 292] width 239 height 29
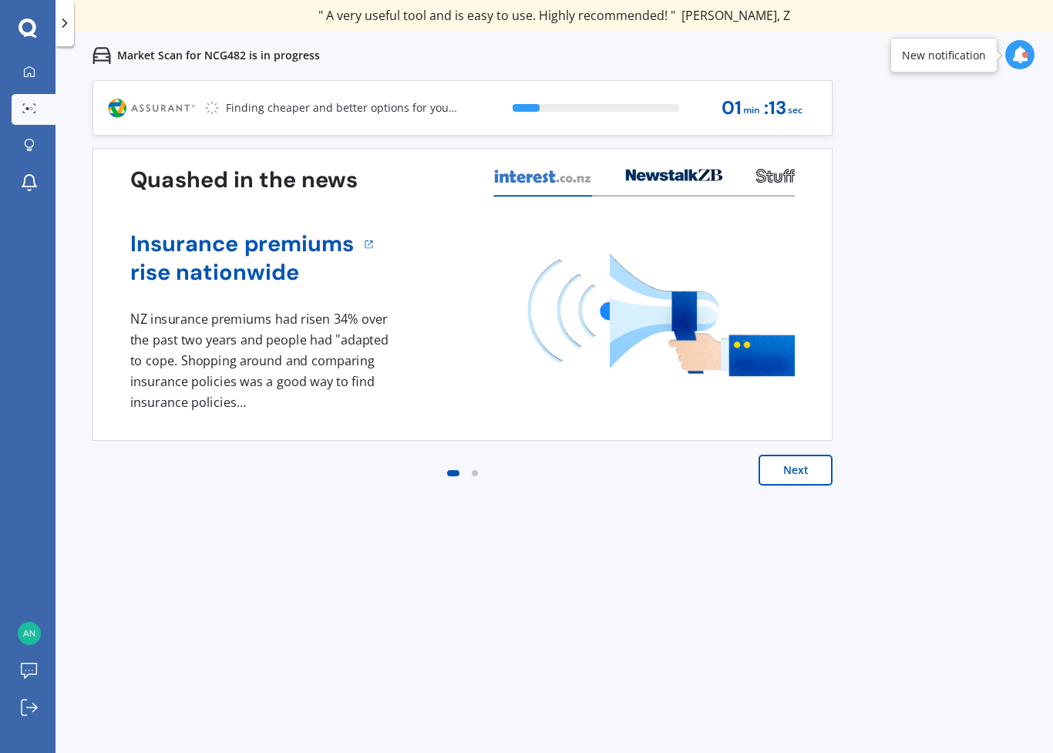
click at [801, 475] on button "Next" at bounding box center [795, 470] width 74 height 31
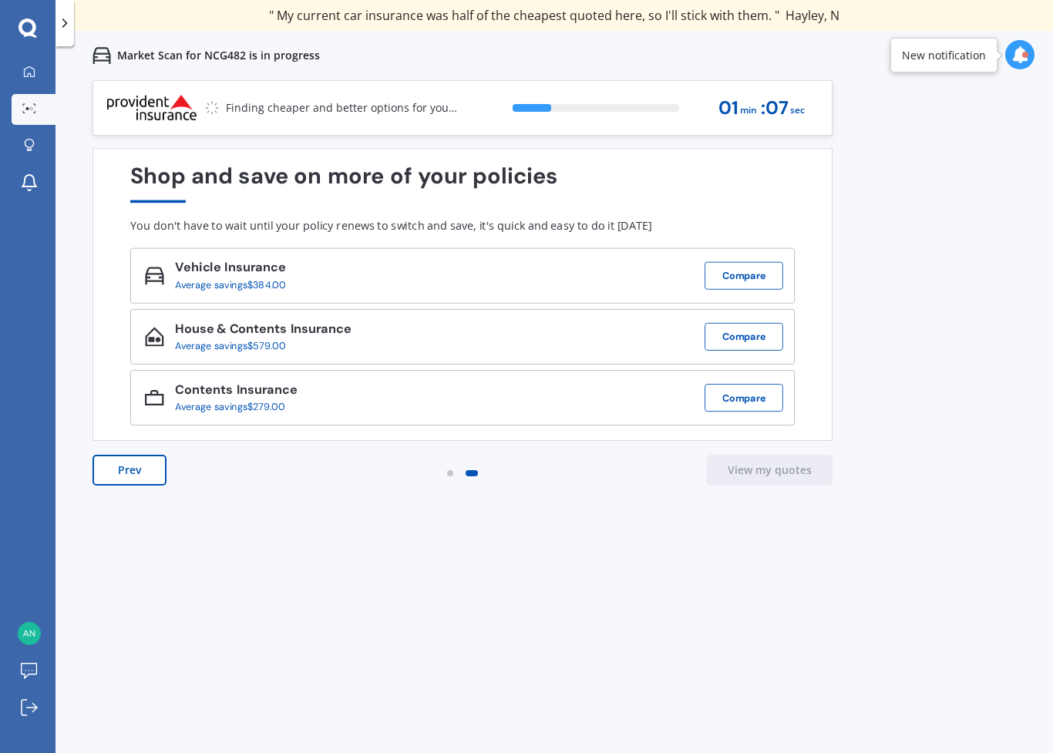
click at [747, 279] on button "Compare" at bounding box center [743, 276] width 79 height 28
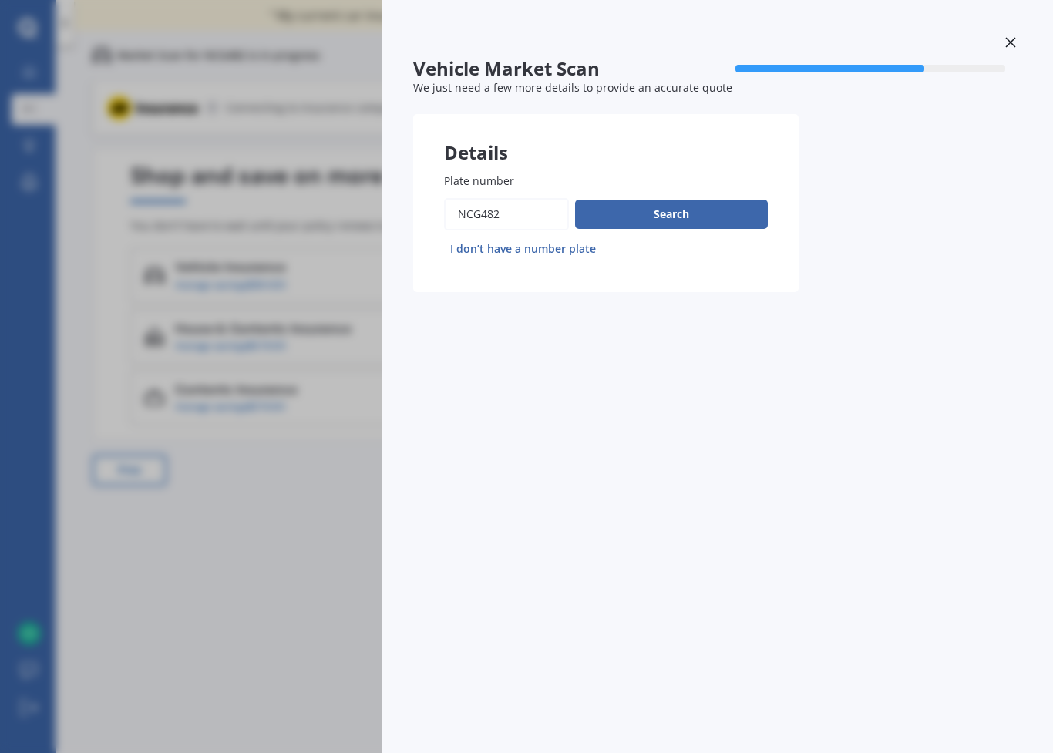
click at [703, 210] on button "Search" at bounding box center [671, 214] width 193 height 29
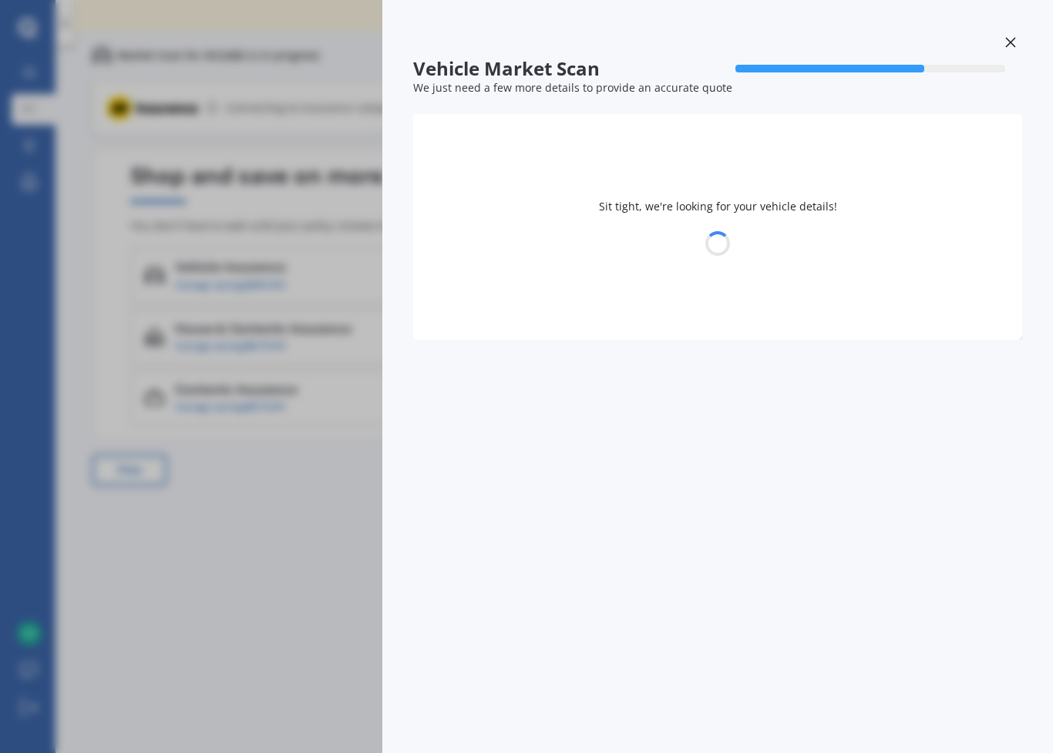
select select "TOYOTA"
select select "COROLLA"
select select "24"
select select "05"
select select "1953"
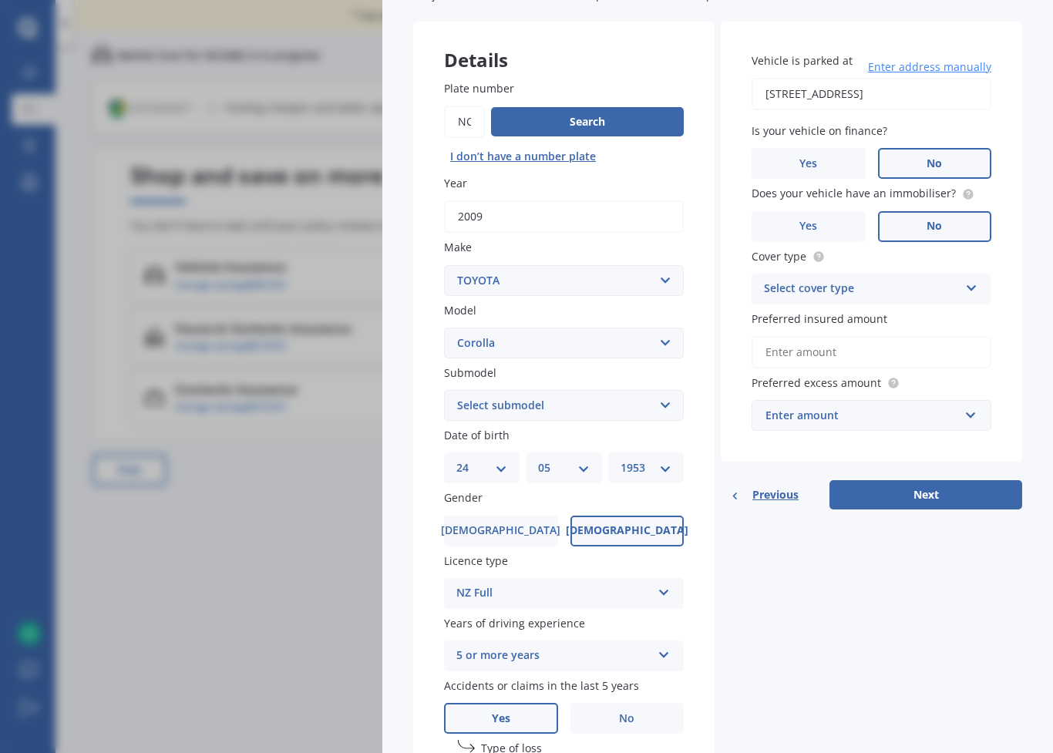
scroll to position [89, 0]
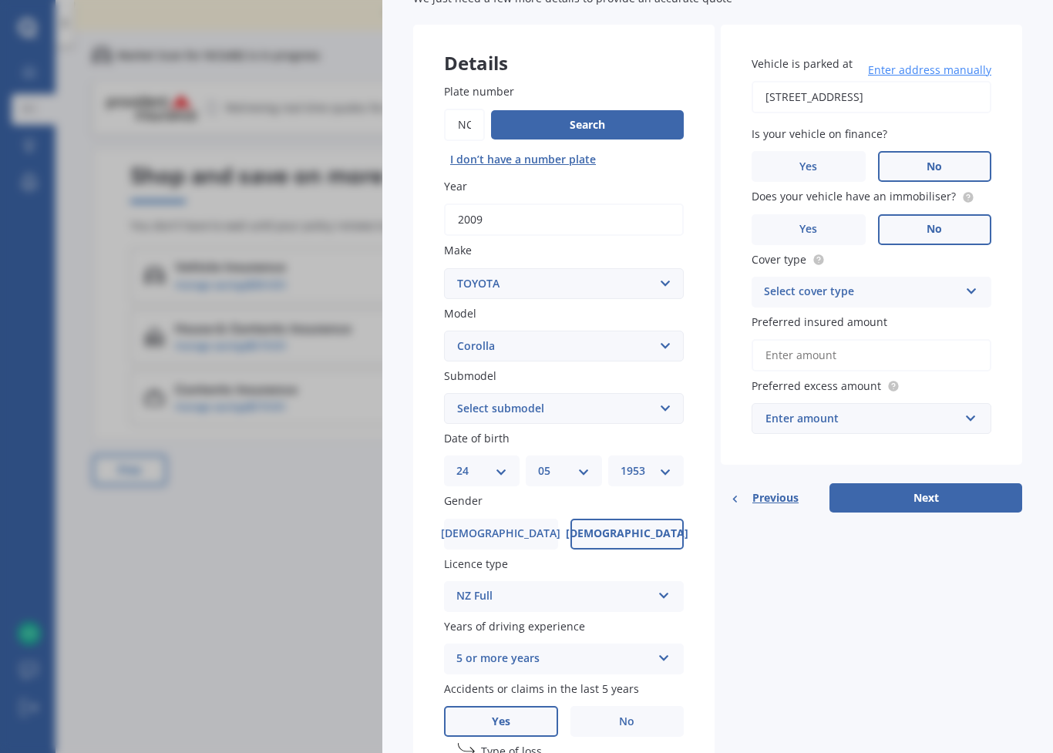
click at [969, 289] on icon at bounding box center [971, 288] width 13 height 11
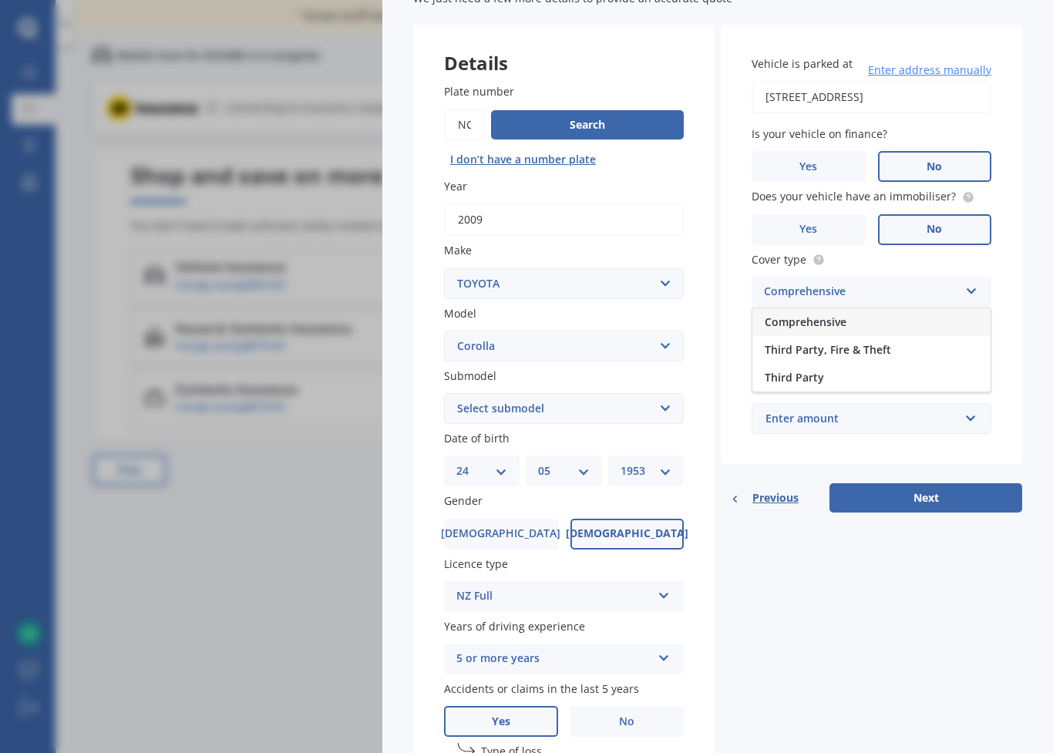
click at [852, 317] on div "Comprehensive" at bounding box center [871, 322] width 238 height 28
click at [838, 346] on input "Preferred insured amount" at bounding box center [871, 355] width 240 height 32
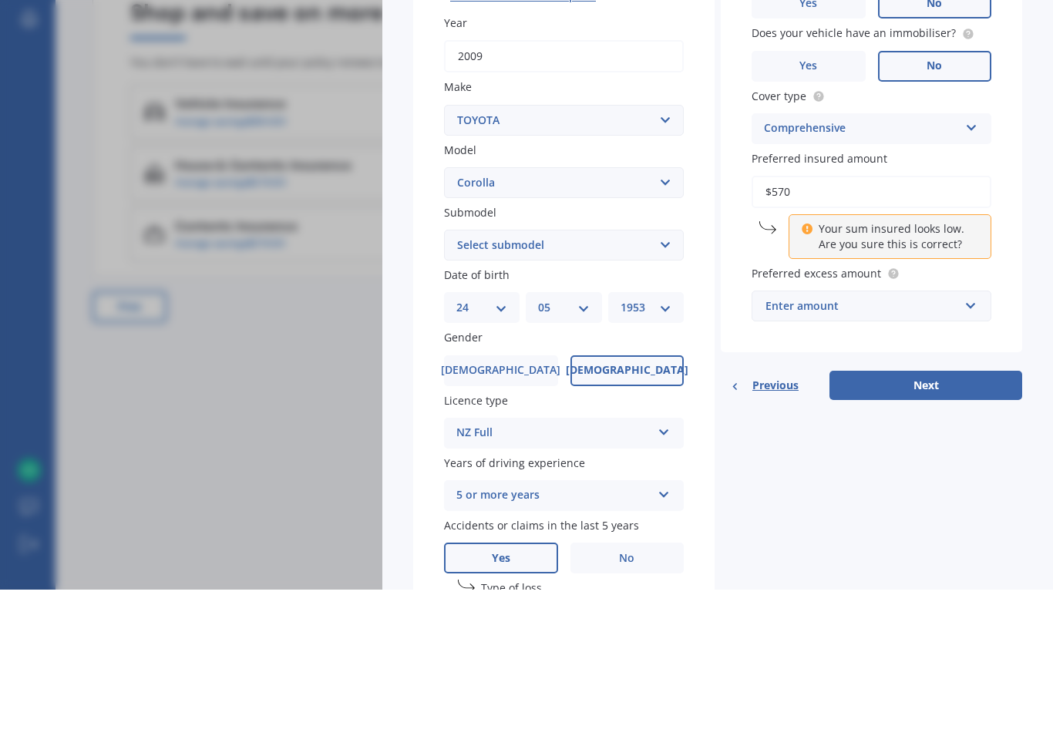
type input "$5,700"
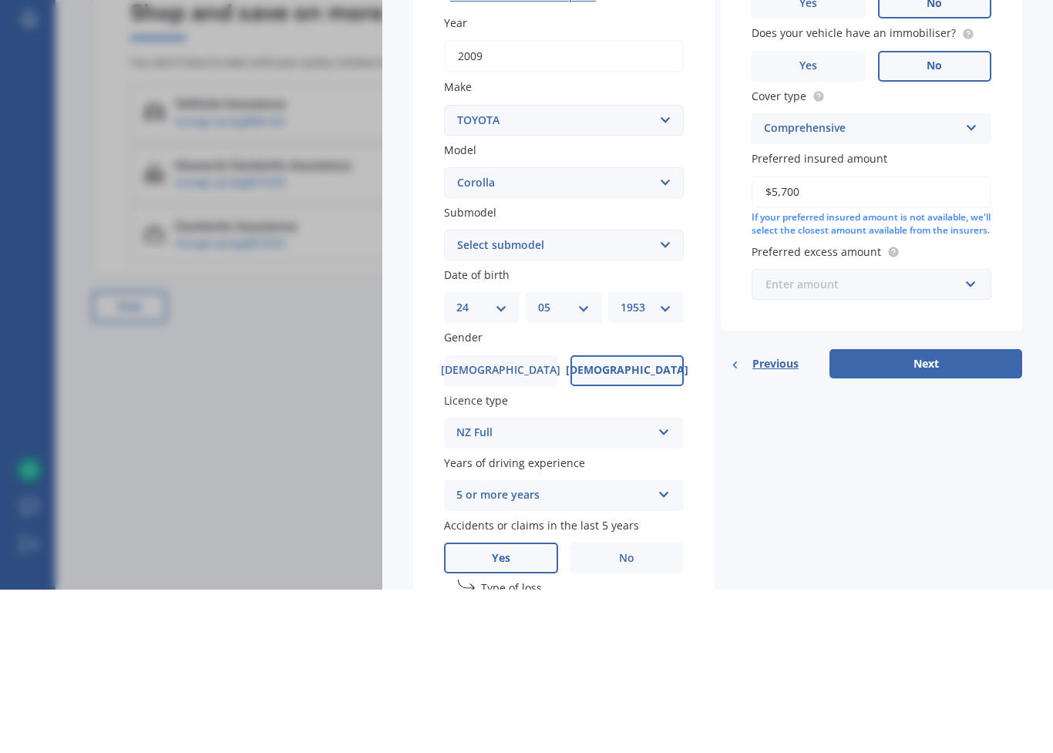
click at [976, 433] on input "text" at bounding box center [866, 447] width 226 height 29
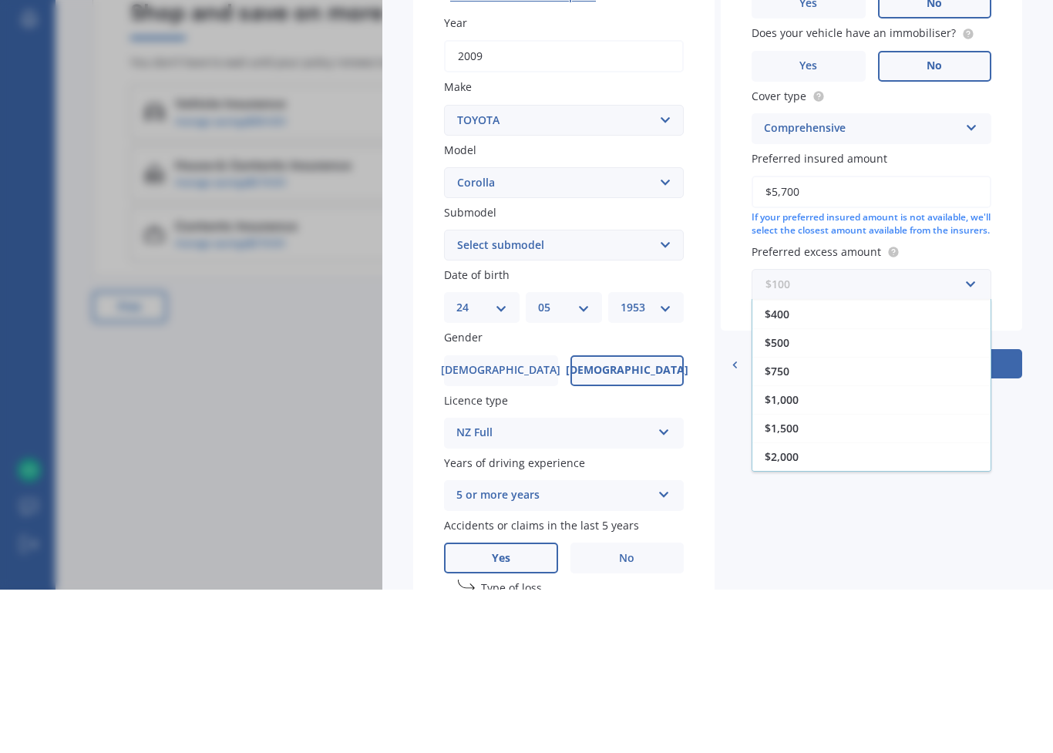
scroll to position [28, 0]
click at [806, 492] on div "$500" at bounding box center [871, 506] width 238 height 29
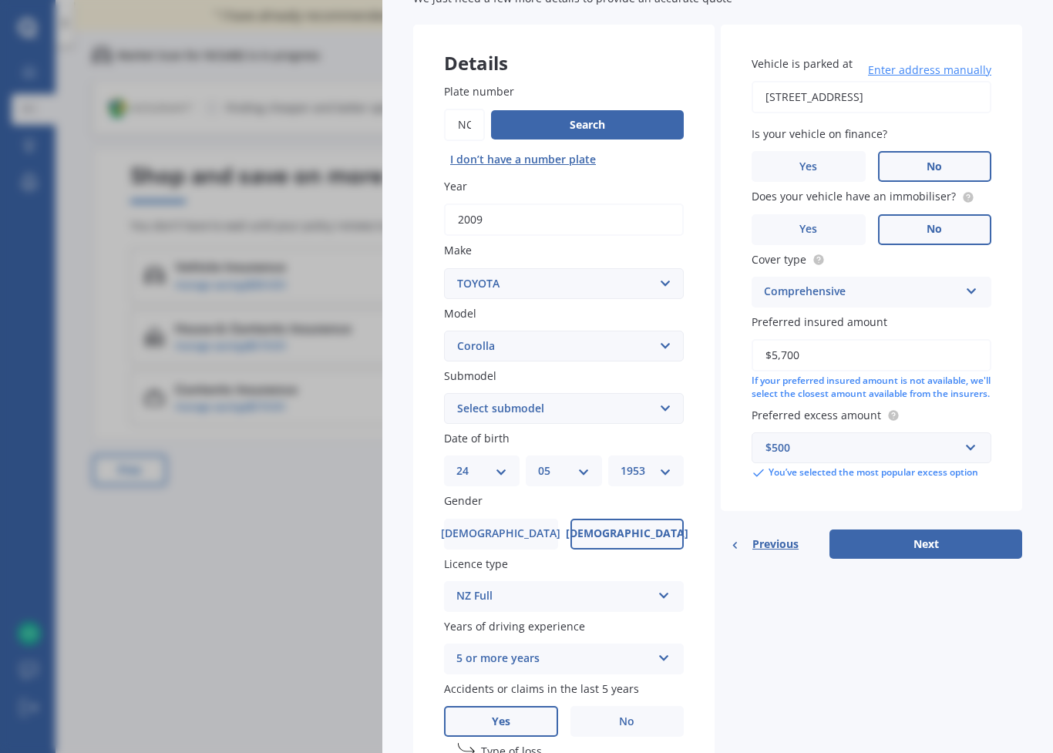
click at [939, 539] on button "Next" at bounding box center [925, 543] width 193 height 29
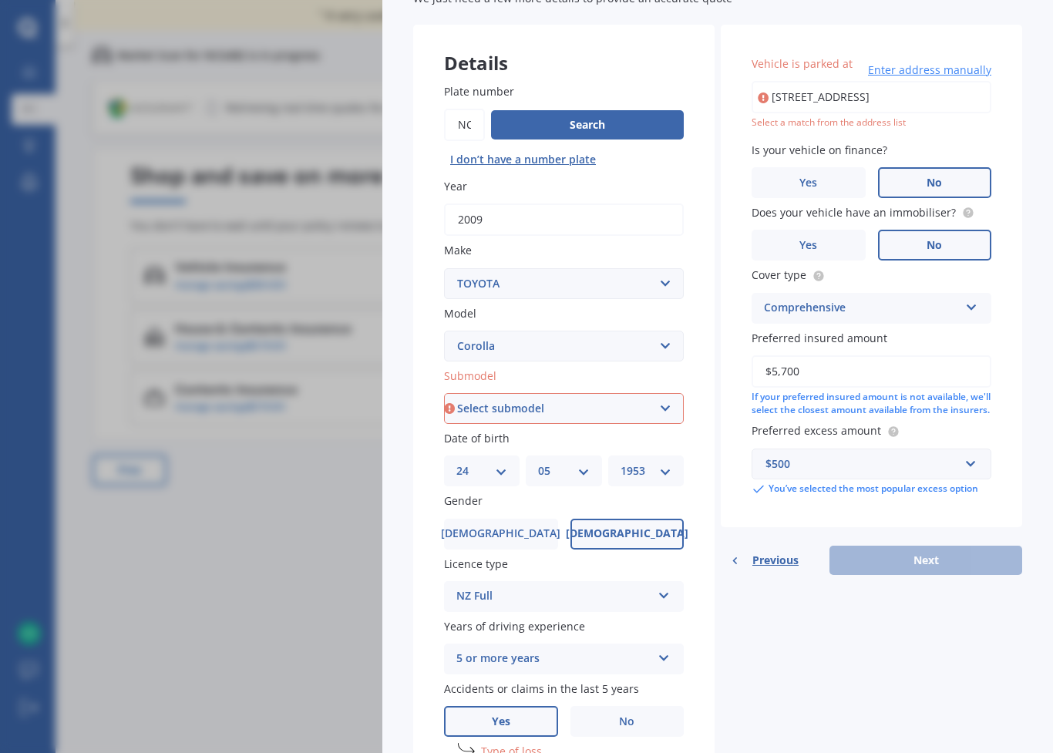
click at [662, 402] on select "Select submodel (All other) Axio Diesel Fielder 2WD Fielder 4WD FXGT GL GLX 1.8…" at bounding box center [564, 408] width 240 height 31
select select "FIELDER 2WD"
click at [952, 567] on div "Previous Next" at bounding box center [870, 560] width 301 height 29
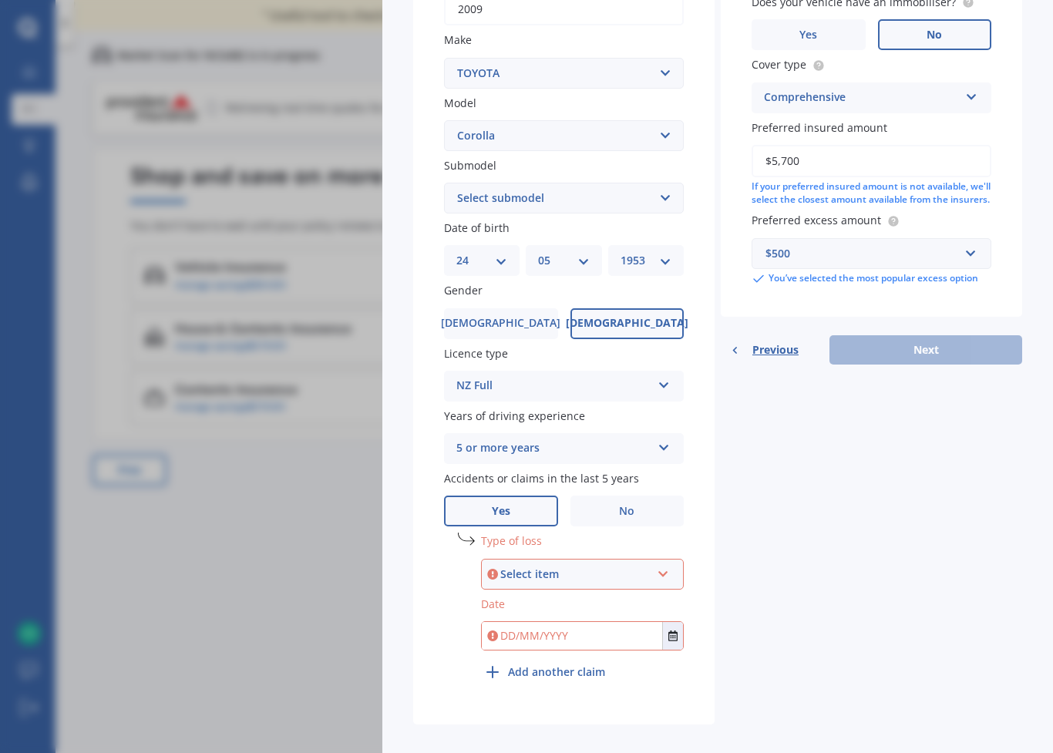
scroll to position [298, 0]
click at [667, 567] on icon at bounding box center [663, 572] width 13 height 11
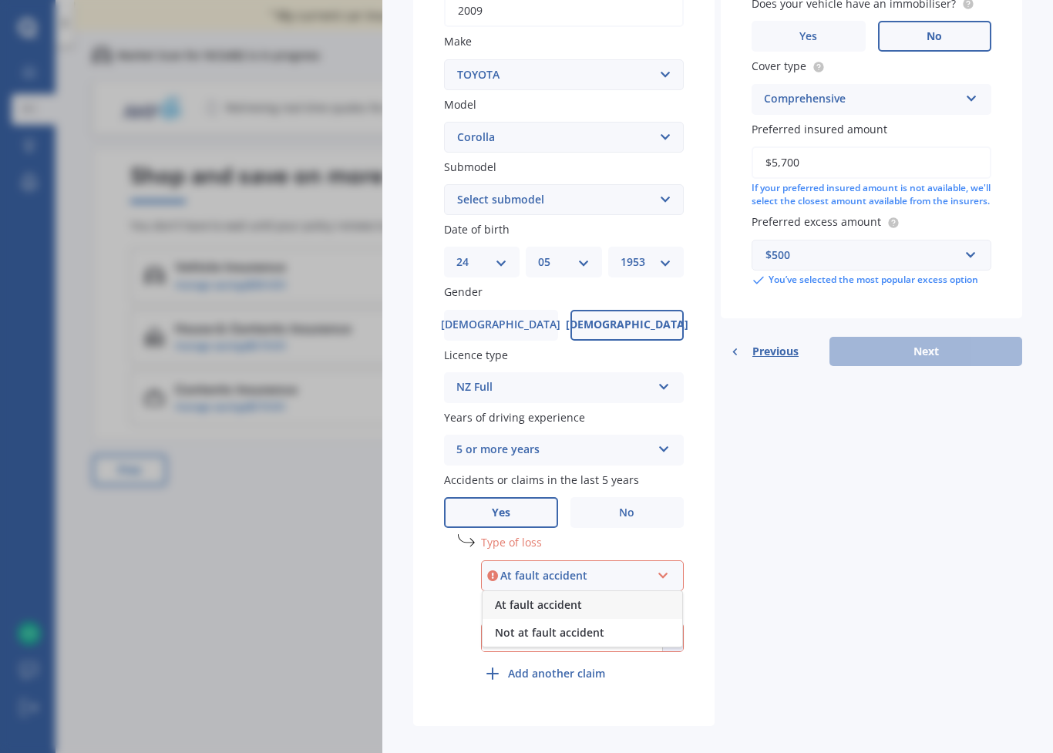
click at [606, 619] on div "Not at fault accident" at bounding box center [582, 633] width 200 height 28
click at [681, 623] on button "Select date" at bounding box center [672, 637] width 21 height 28
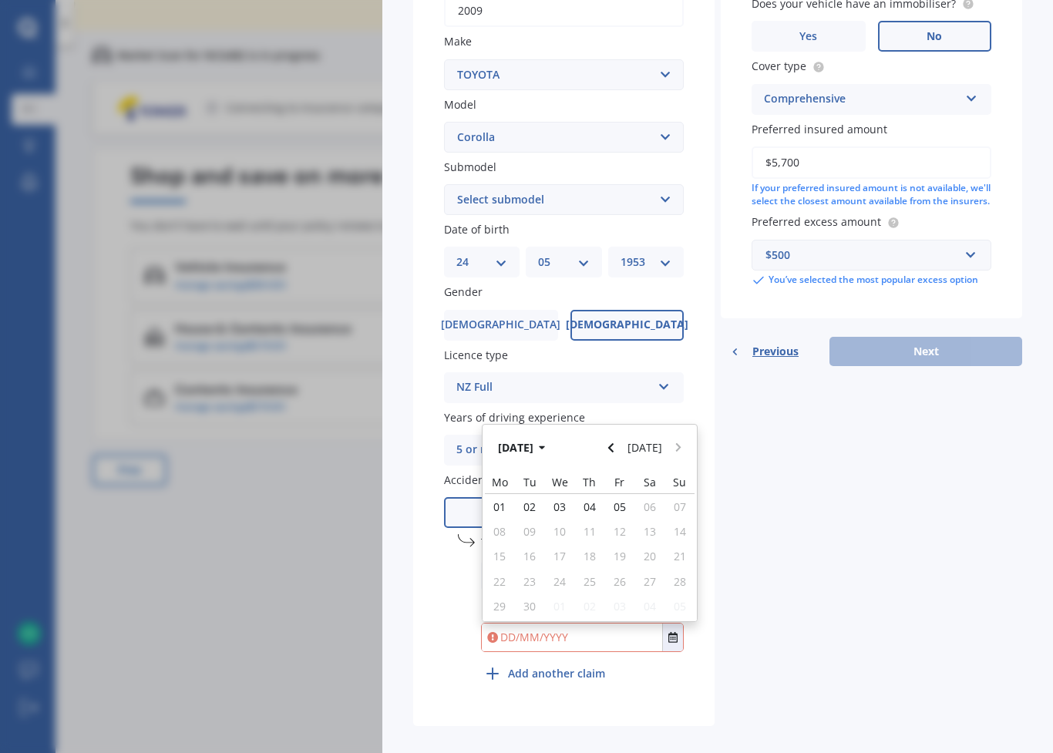
click at [546, 442] on icon "button" at bounding box center [542, 447] width 7 height 11
click at [539, 433] on button "2025" at bounding box center [518, 447] width 55 height 28
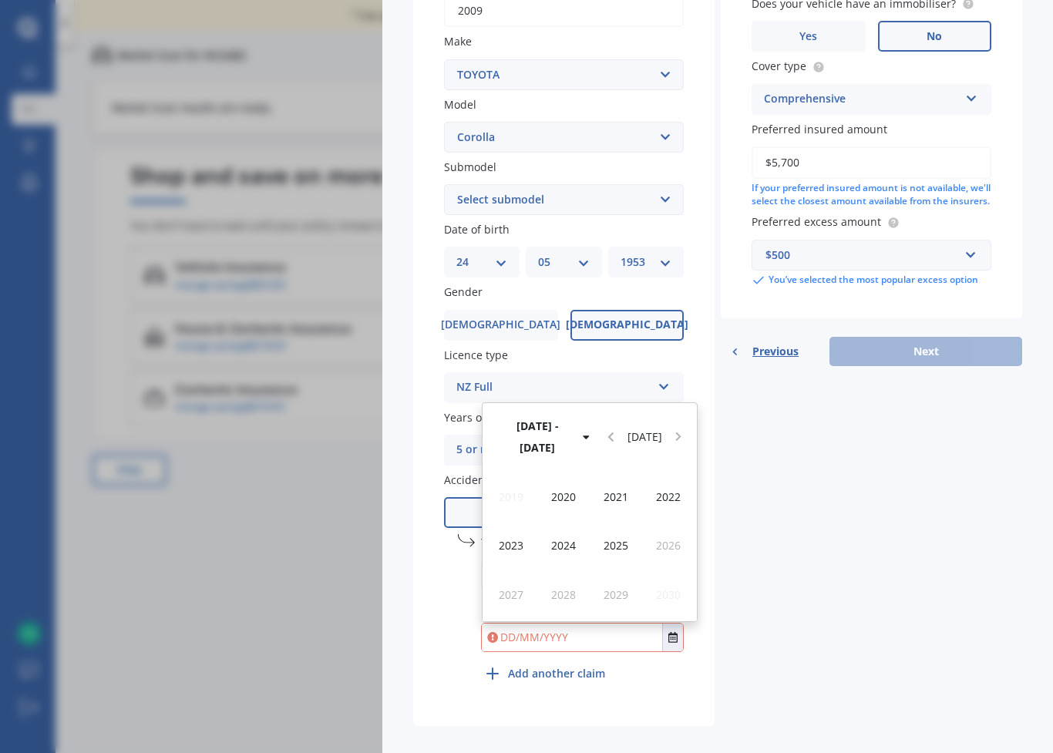
click at [512, 538] on span "2023" at bounding box center [511, 545] width 25 height 15
click at [521, 538] on span "May" at bounding box center [511, 545] width 22 height 15
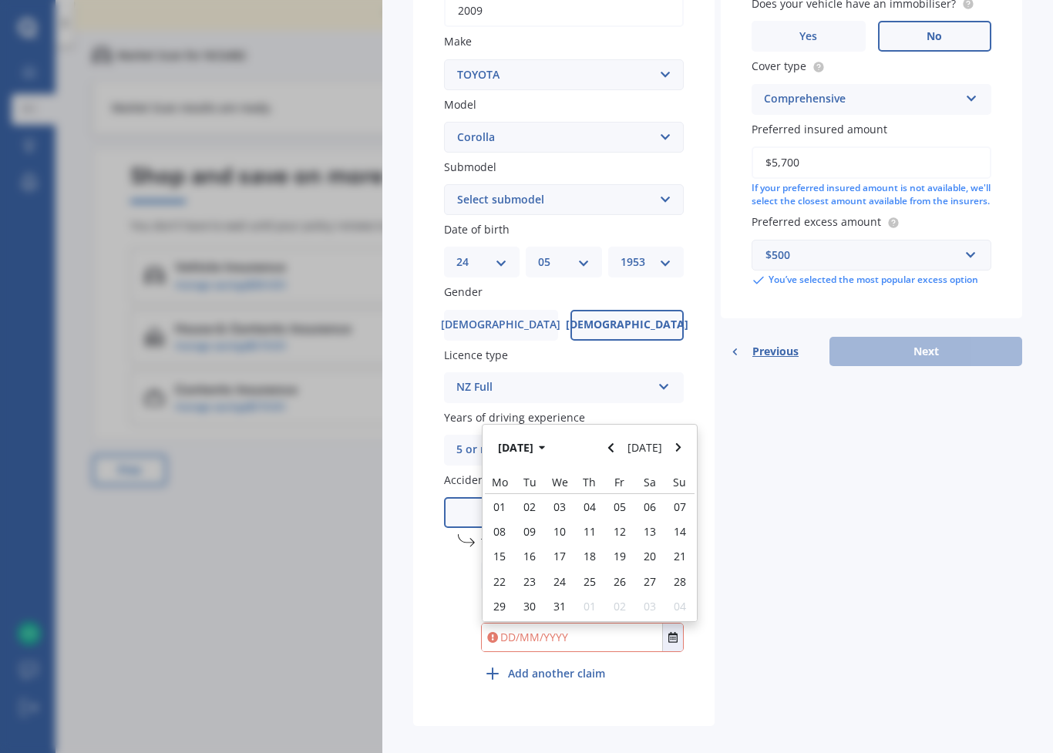
click at [569, 569] on div "24" at bounding box center [560, 581] width 30 height 25
type input "24/05/2023"
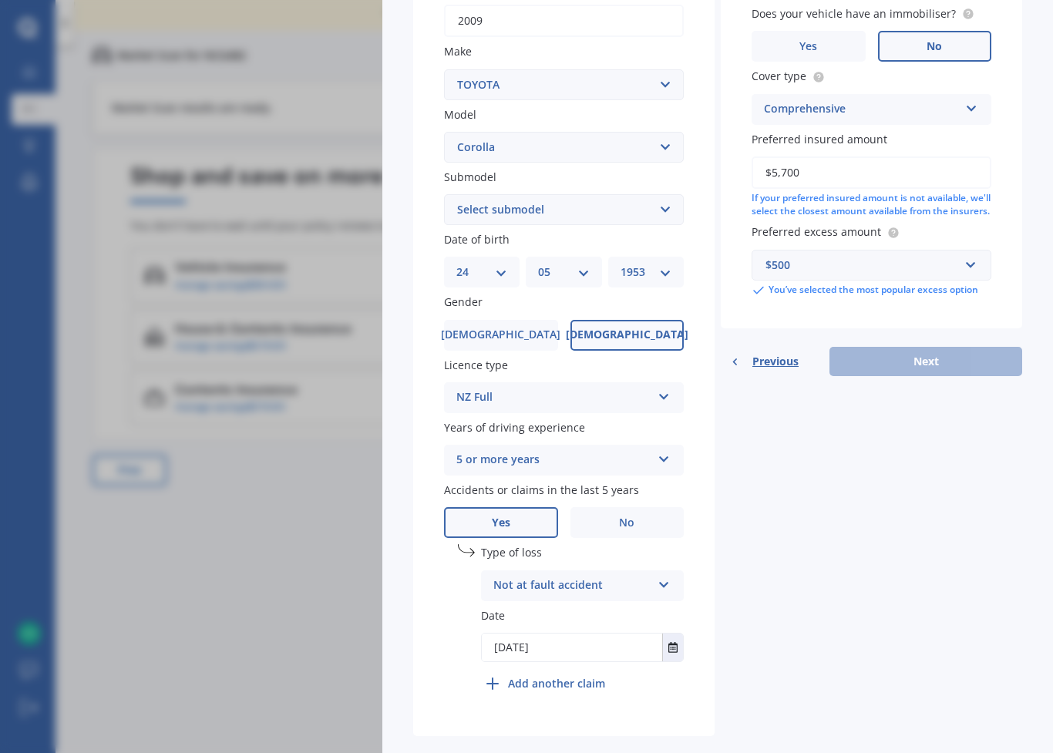
scroll to position [0, 0]
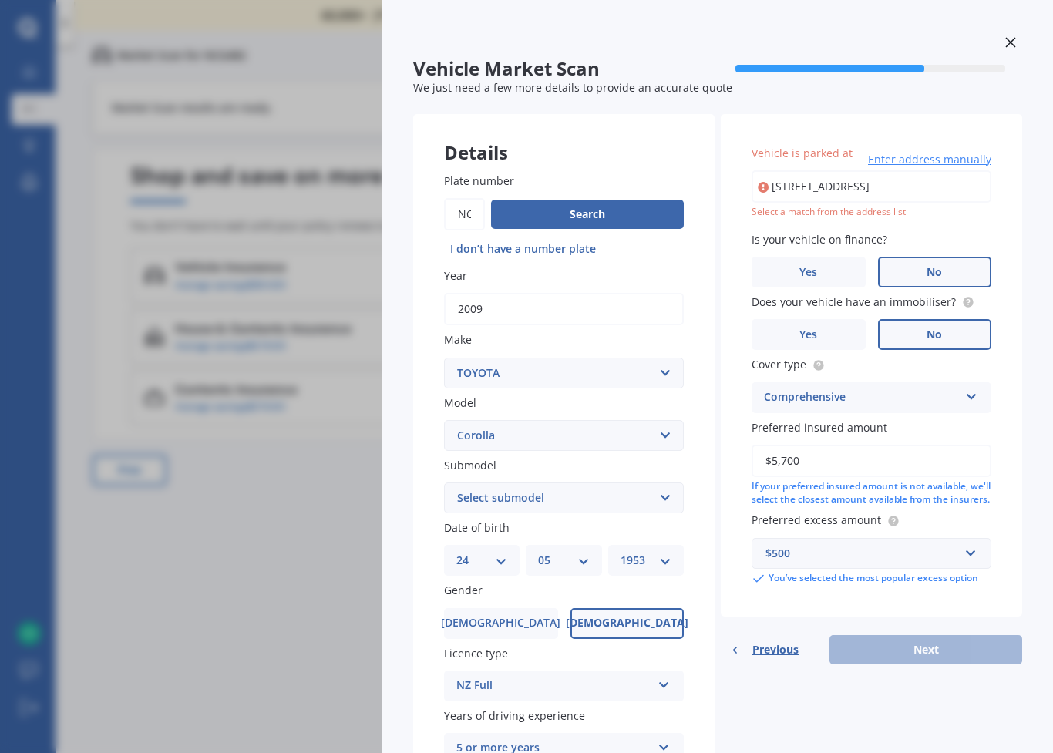
click at [964, 179] on input "114 Garlands Road, Hillsborough, Christchurch 8022" at bounding box center [871, 186] width 240 height 32
click at [871, 188] on input "114 Garlands Road, Hillsborough, Christchurch 8022" at bounding box center [871, 186] width 240 height 32
click at [852, 209] on div "Select a match from the address list" at bounding box center [871, 212] width 240 height 13
click at [834, 212] on div "Select a match from the address list" at bounding box center [871, 212] width 240 height 13
click at [902, 185] on input "114 Garlands Road, Hillsborough, Christchurch 8022" at bounding box center [871, 186] width 240 height 32
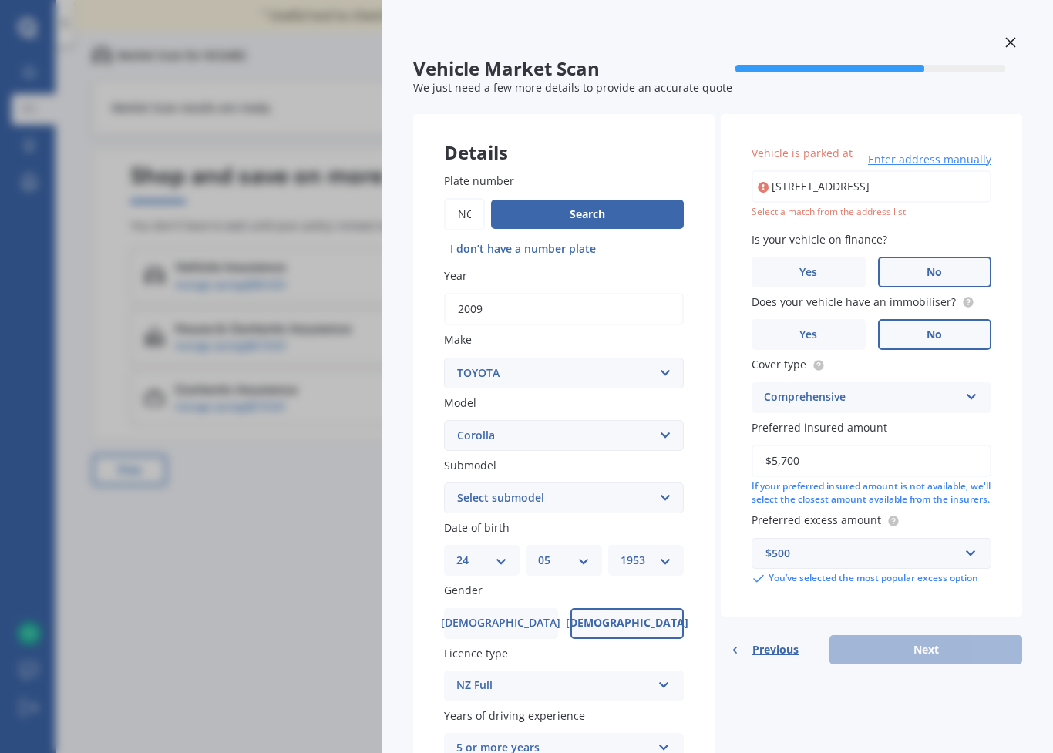
type input "114 Garlands Road, Hillsborough, Christchurch 8022"
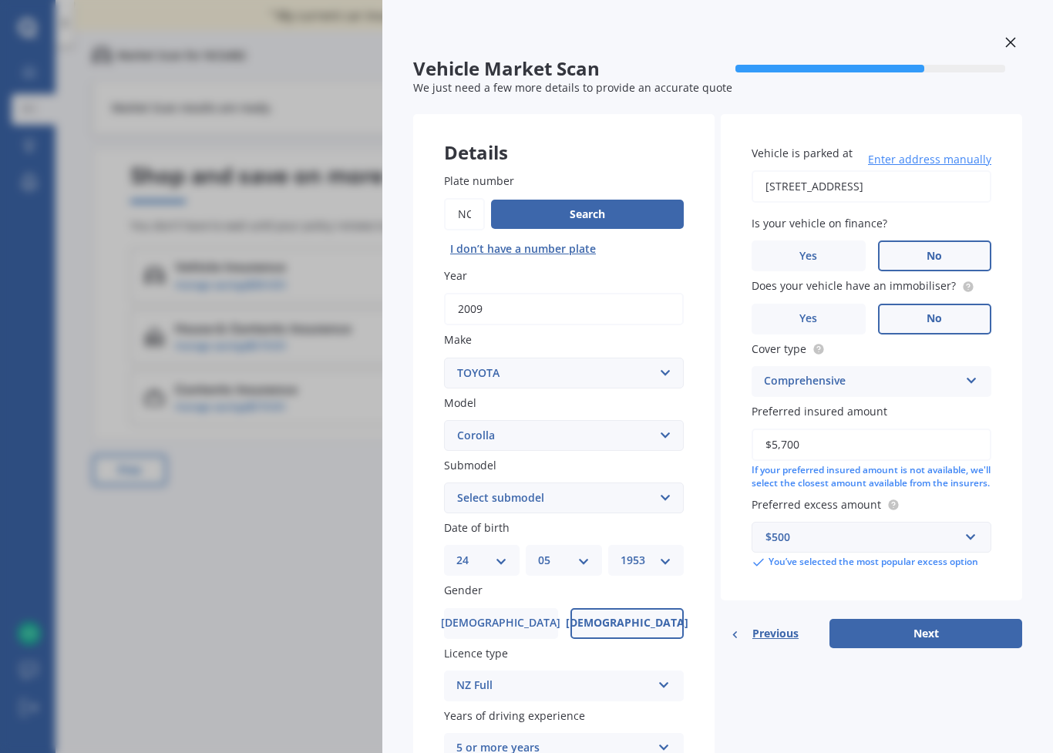
click at [949, 646] on button "Next" at bounding box center [925, 633] width 193 height 29
select select "24"
select select "05"
select select "1953"
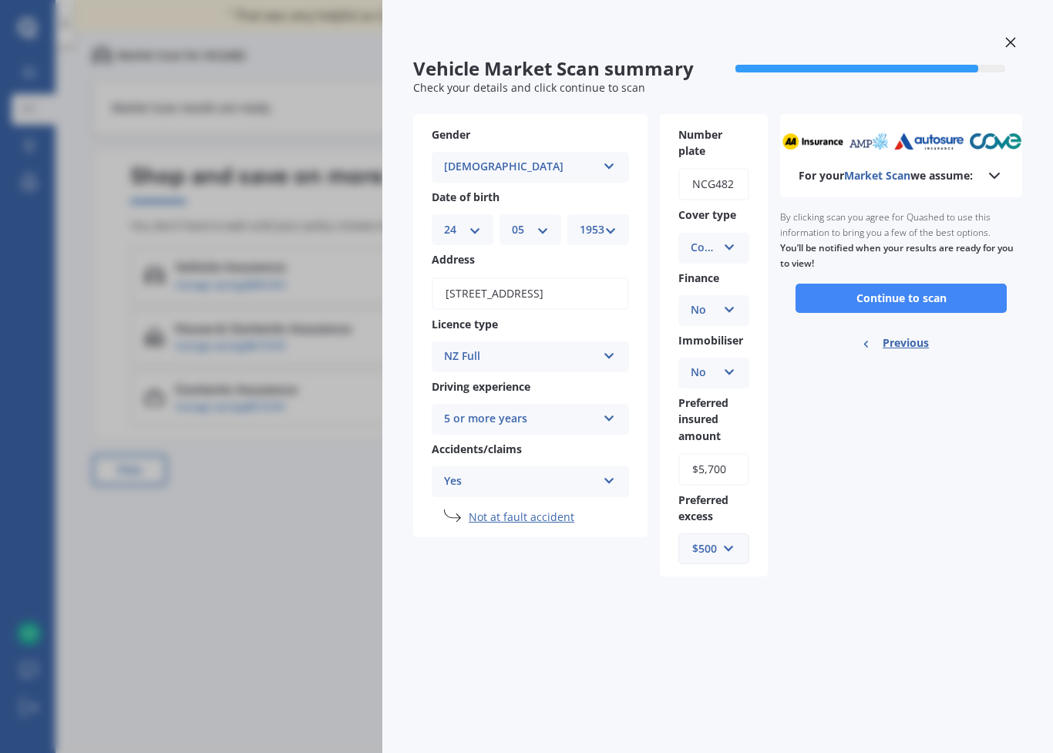
click at [996, 175] on polyline at bounding box center [993, 175] width 9 height 5
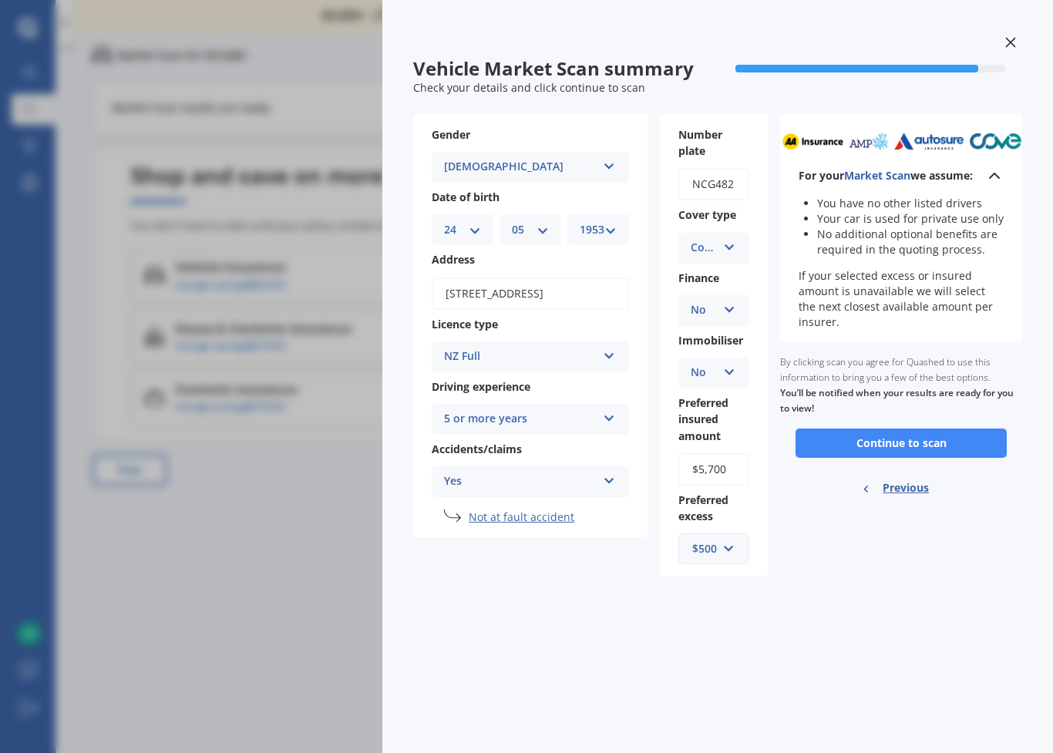
click at [976, 432] on button "Continue to scan" at bounding box center [900, 442] width 211 height 29
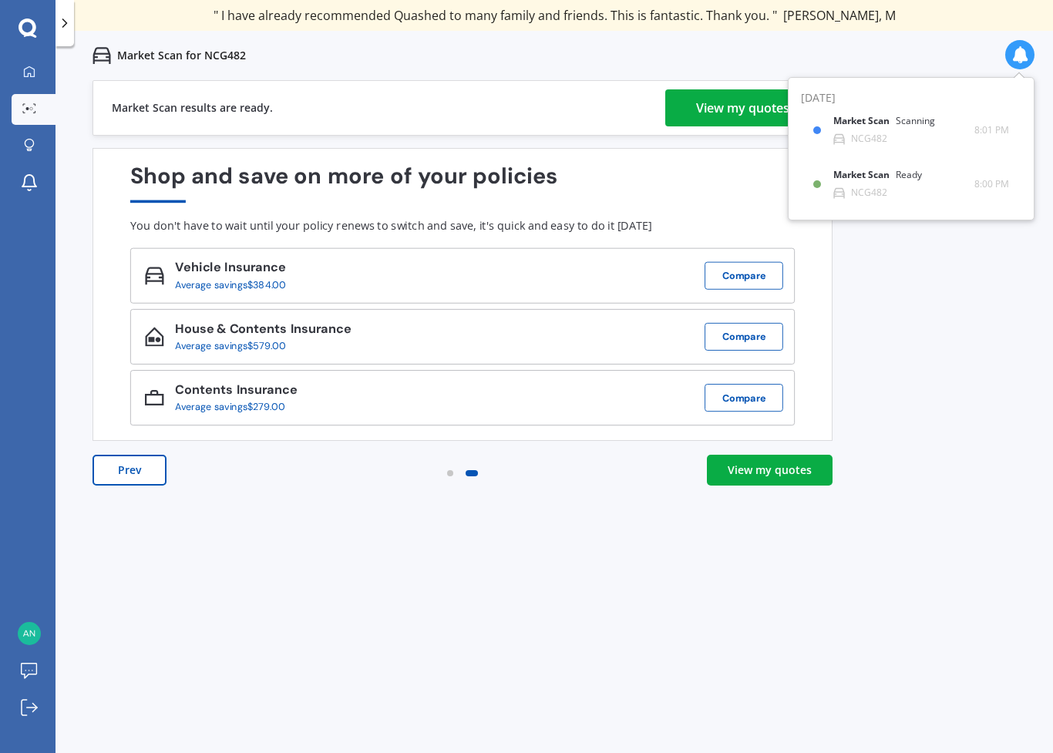
click at [884, 182] on div "Market Scan Ready" at bounding box center [886, 178] width 107 height 17
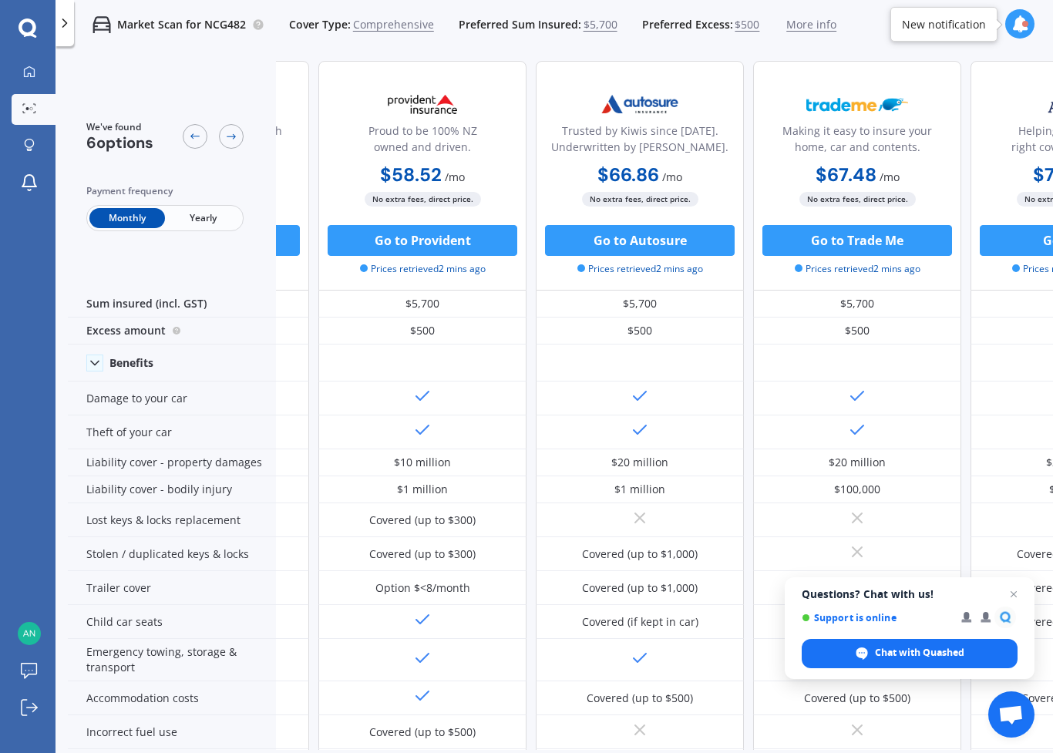
scroll to position [-2, 395]
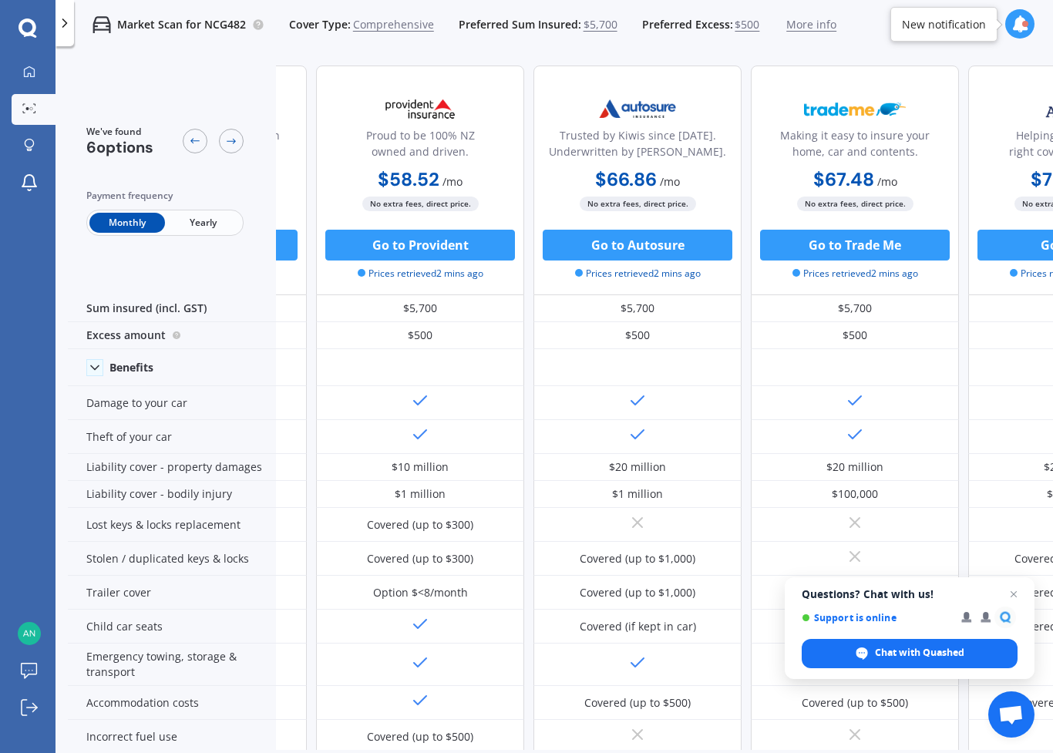
click at [1043, 346] on div "$500" at bounding box center [1072, 335] width 208 height 27
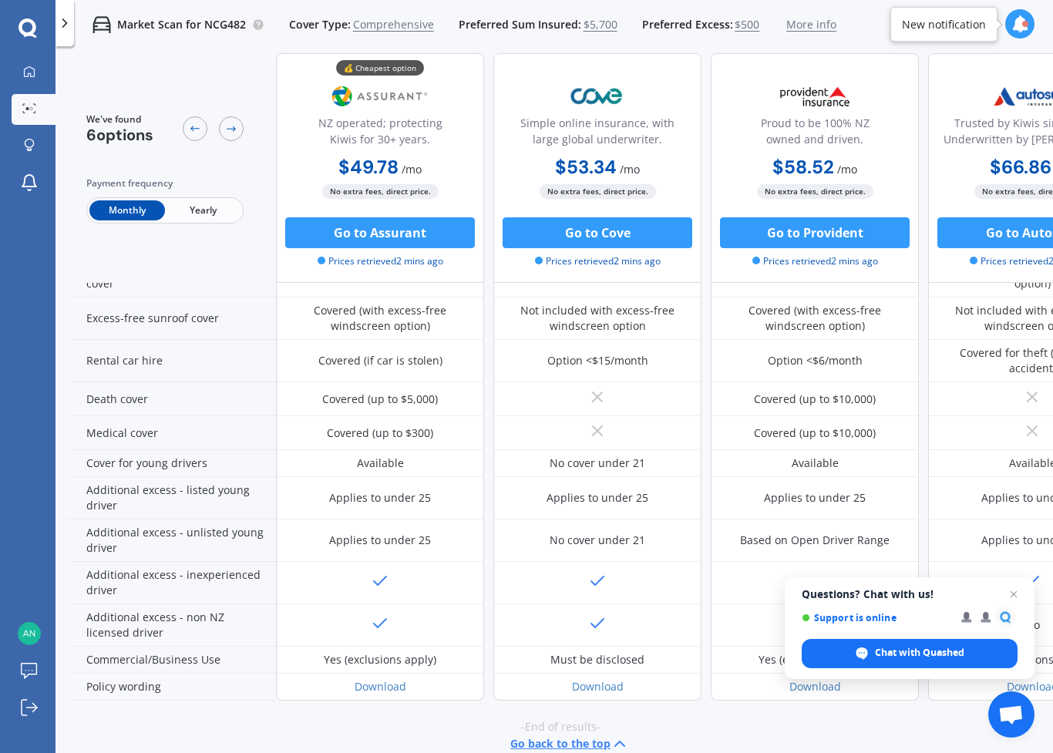
scroll to position [610, 0]
click at [405, 680] on link "Download" at bounding box center [380, 687] width 52 height 15
